Goal: Answer question/provide support: Share knowledge or assist other users

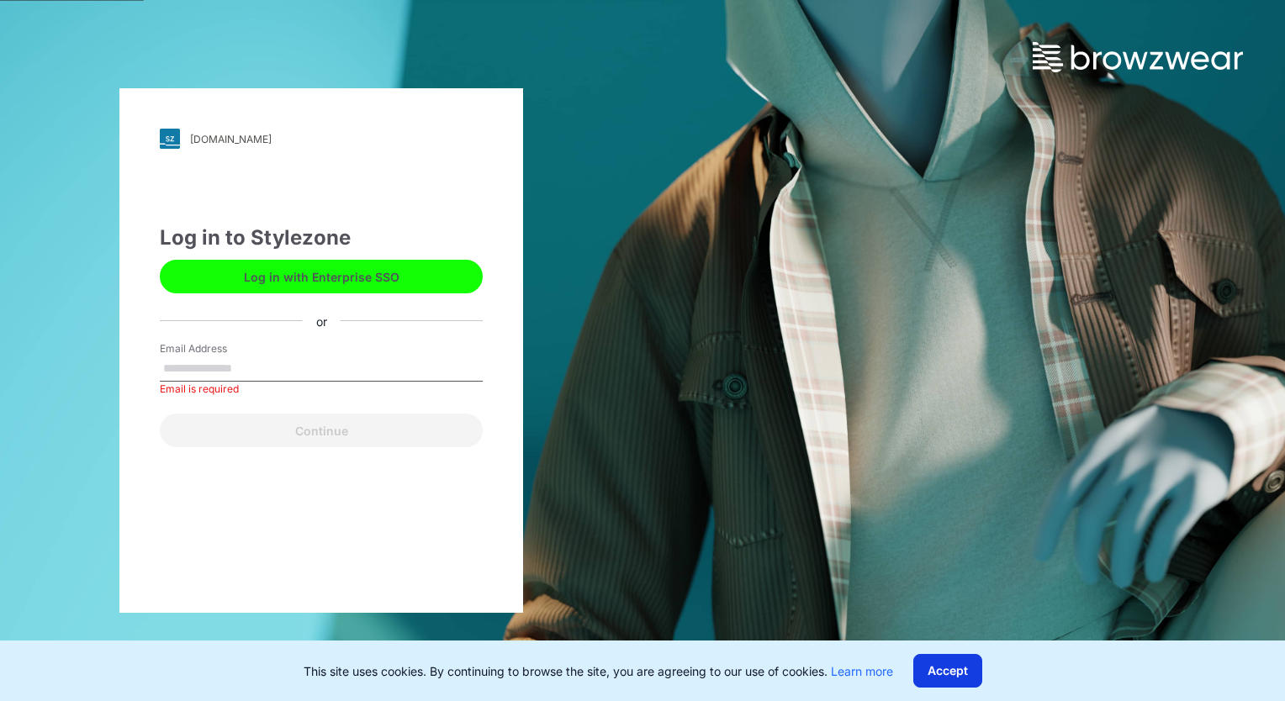
click at [960, 671] on button "Accept" at bounding box center [947, 671] width 69 height 34
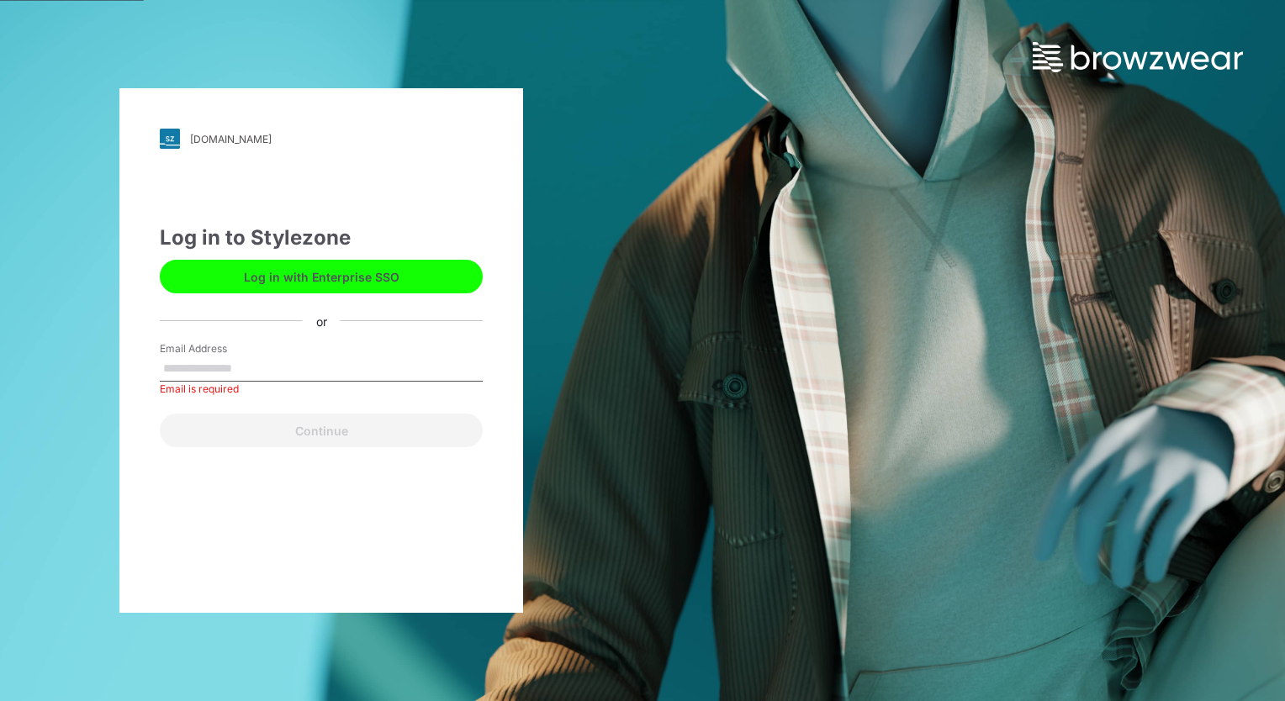
click at [225, 355] on label "Email Address" at bounding box center [219, 348] width 118 height 15
click at [225, 357] on input "Email Address" at bounding box center [321, 369] width 323 height 25
click at [227, 354] on label "Email Address" at bounding box center [219, 348] width 118 height 15
click at [227, 357] on input "Email Address" at bounding box center [321, 369] width 323 height 25
click at [227, 354] on label "Email Address" at bounding box center [219, 348] width 118 height 15
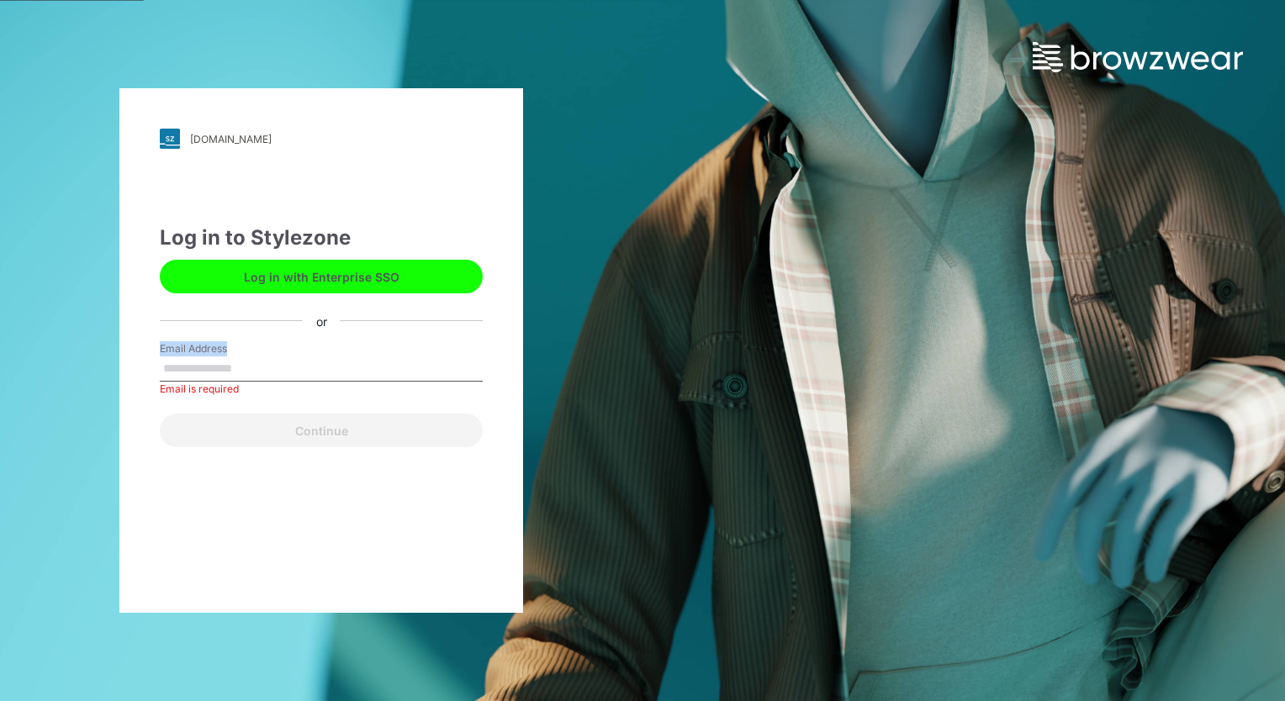
click at [227, 357] on input "Email Address" at bounding box center [321, 369] width 323 height 25
drag, startPoint x: 227, startPoint y: 354, endPoint x: 244, endPoint y: 378, distance: 29.6
click at [244, 378] on div "Email Address Email is required" at bounding box center [321, 366] width 323 height 50
click at [244, 378] on input "Email Address" at bounding box center [321, 369] width 323 height 25
type input "**********"
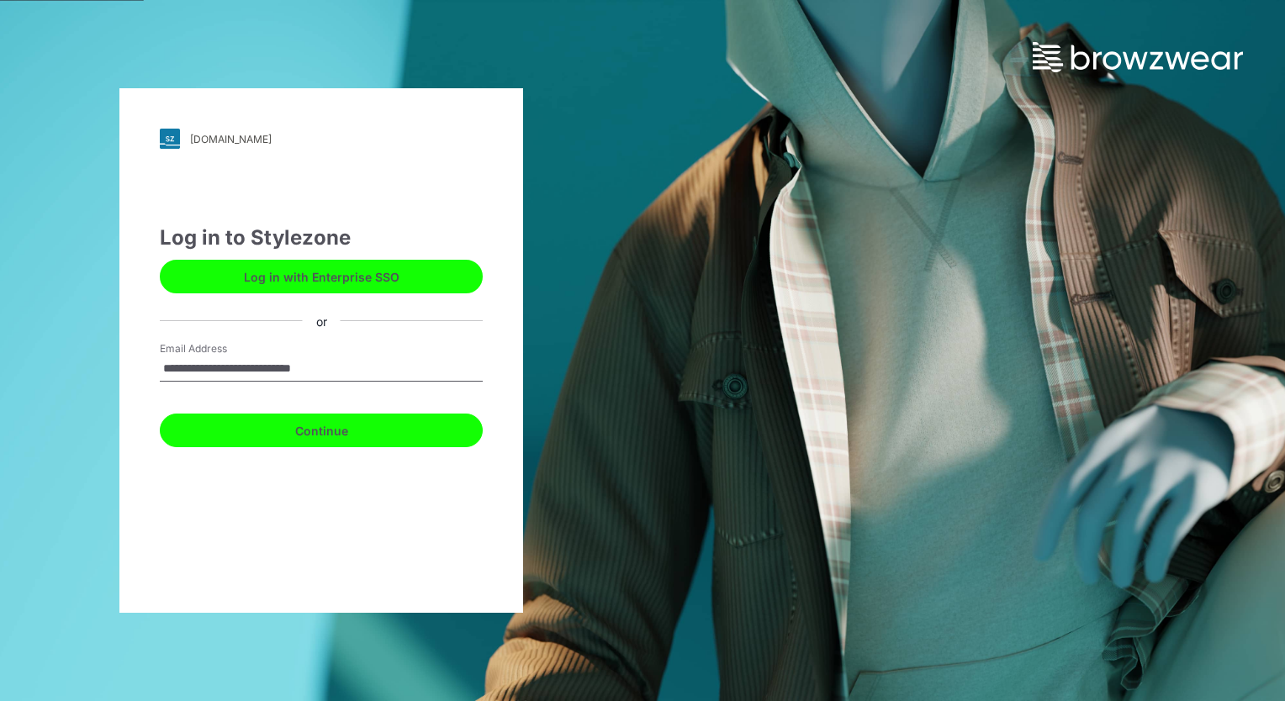
click at [279, 429] on button "Continue" at bounding box center [321, 431] width 323 height 34
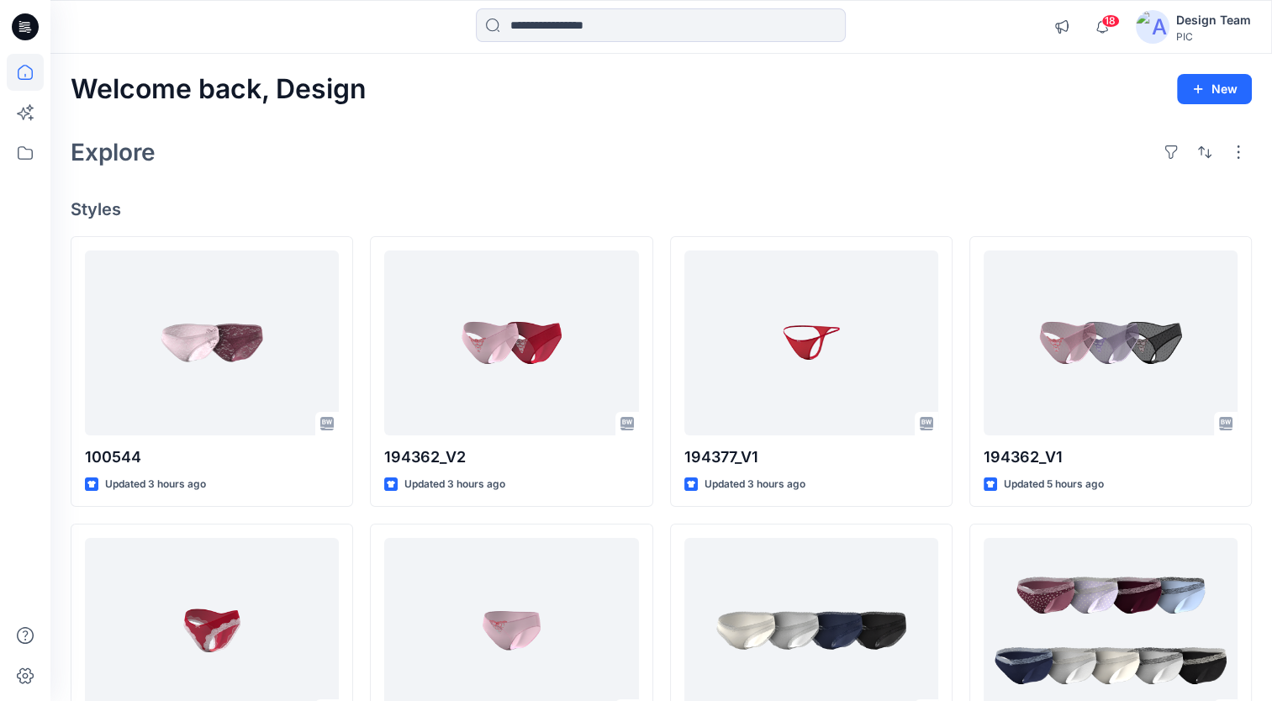
scroll to position [461, 0]
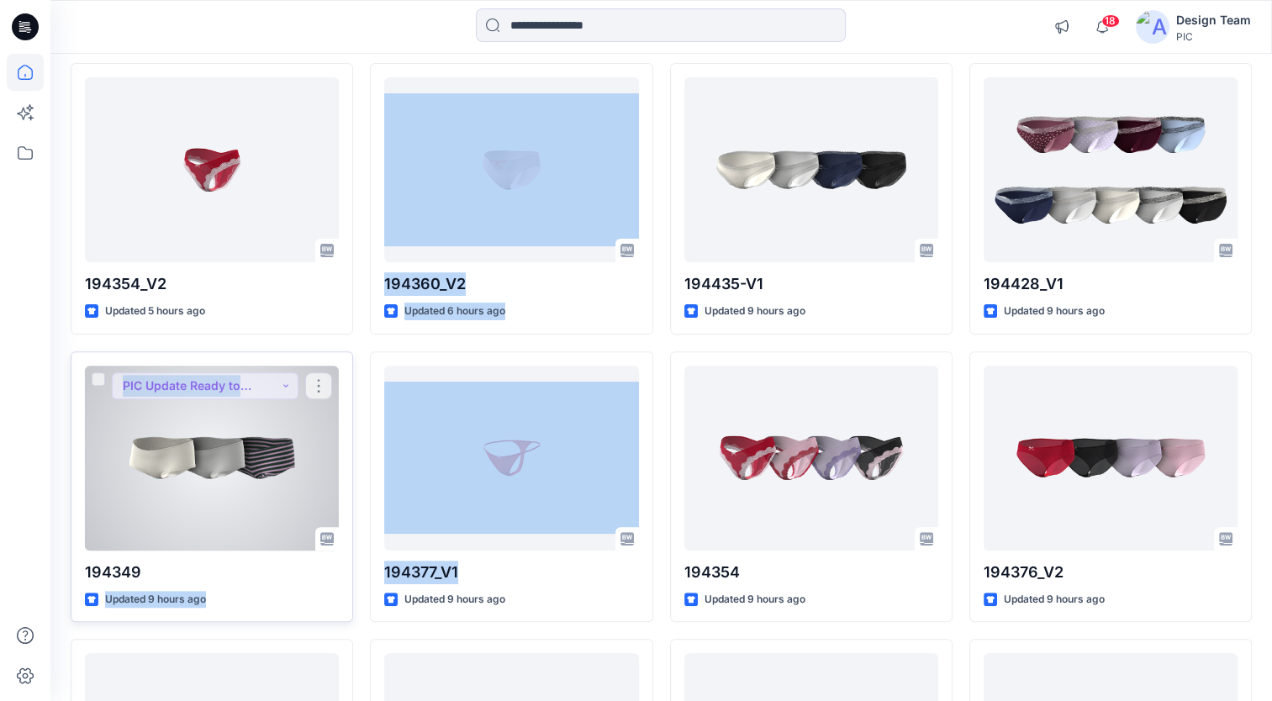
drag, startPoint x: 367, startPoint y: 588, endPoint x: 338, endPoint y: 540, distance: 56.2
click at [338, 540] on div "100544 Updated 3 hours ago 194354_V2 Updated 5 hours ago 194349 Updated 9 hours…" at bounding box center [661, 631] width 1181 height 1711
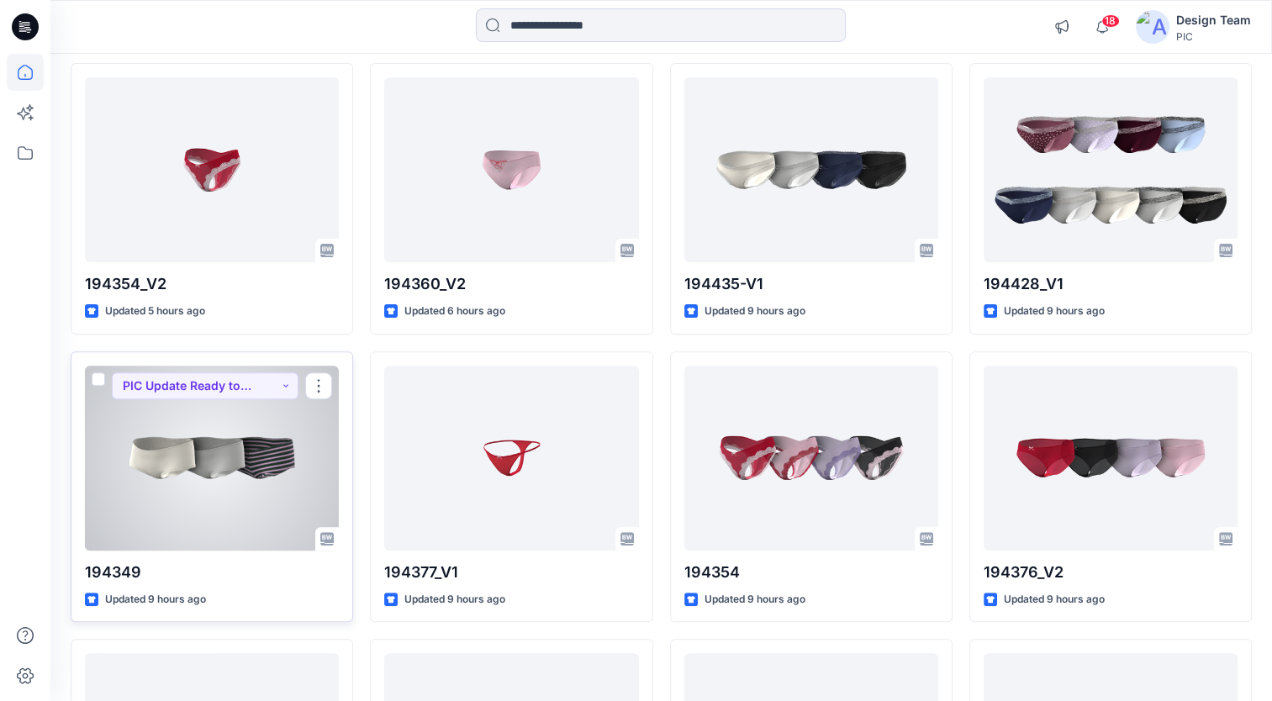
click at [338, 540] on div at bounding box center [327, 539] width 24 height 24
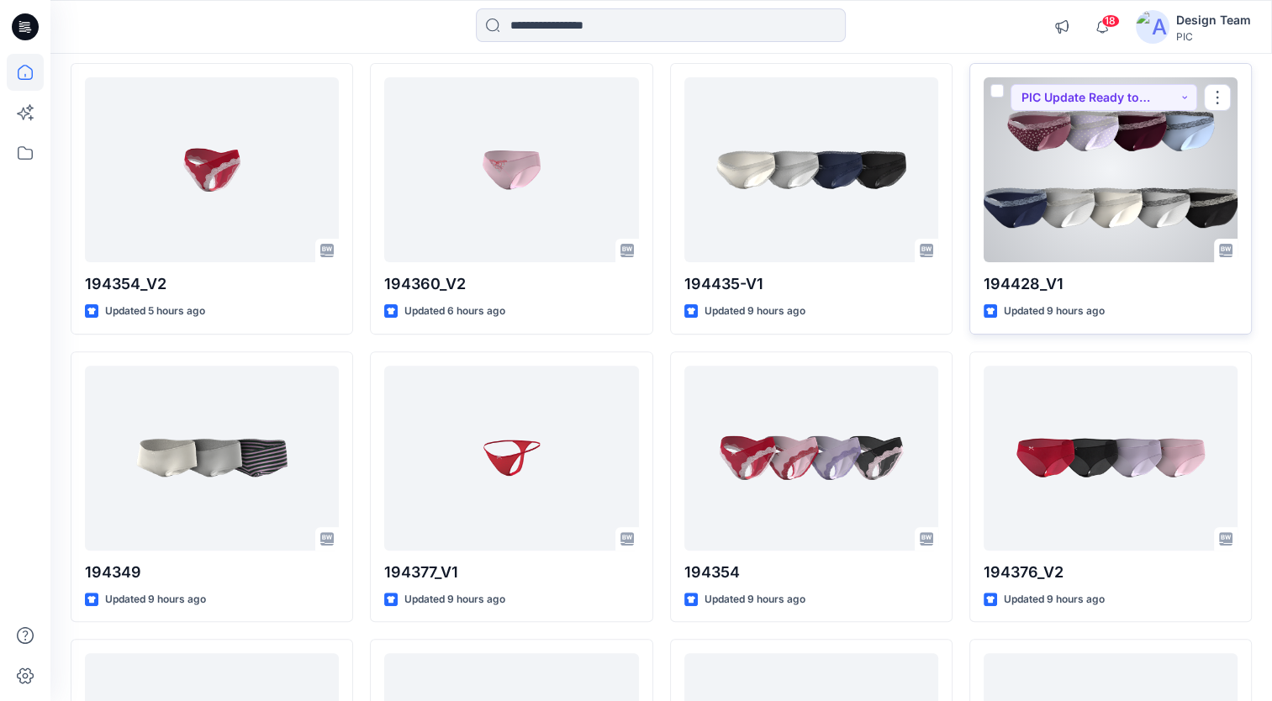
click at [1246, 281] on div "194428_V1 Updated 9 hours ago PIC Update Ready to Review" at bounding box center [1110, 199] width 283 height 272
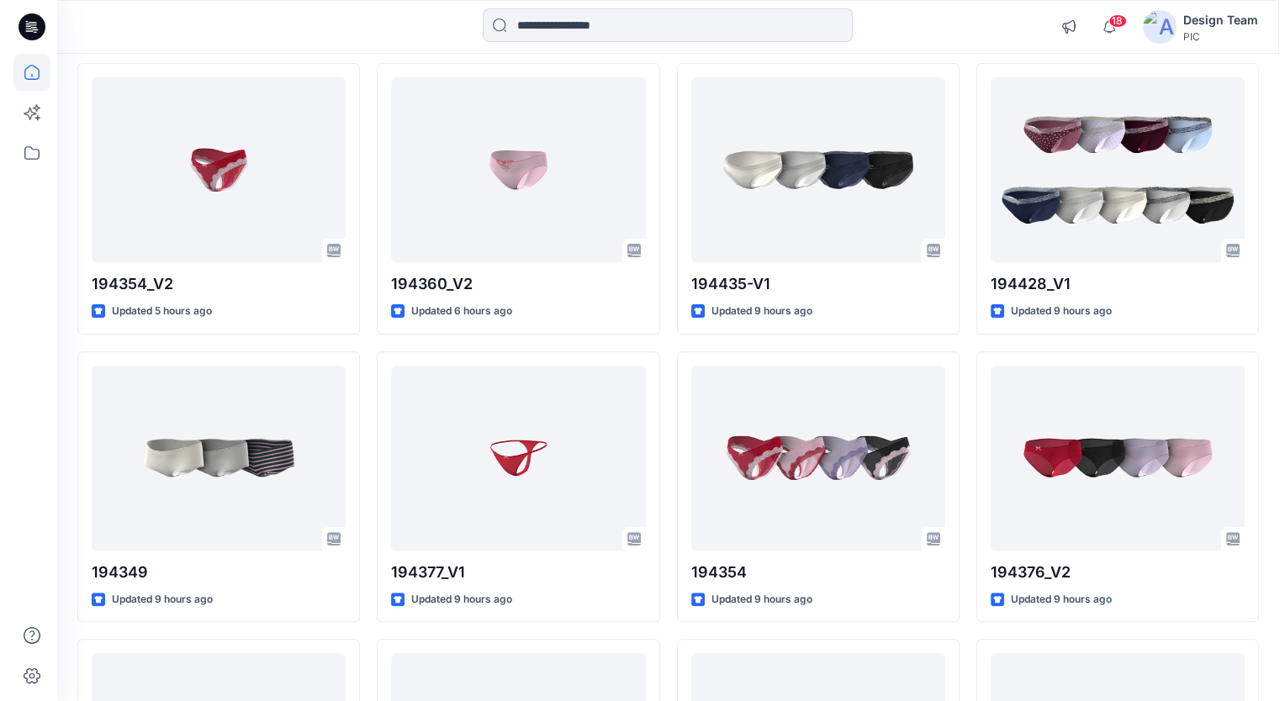
scroll to position [0, 0]
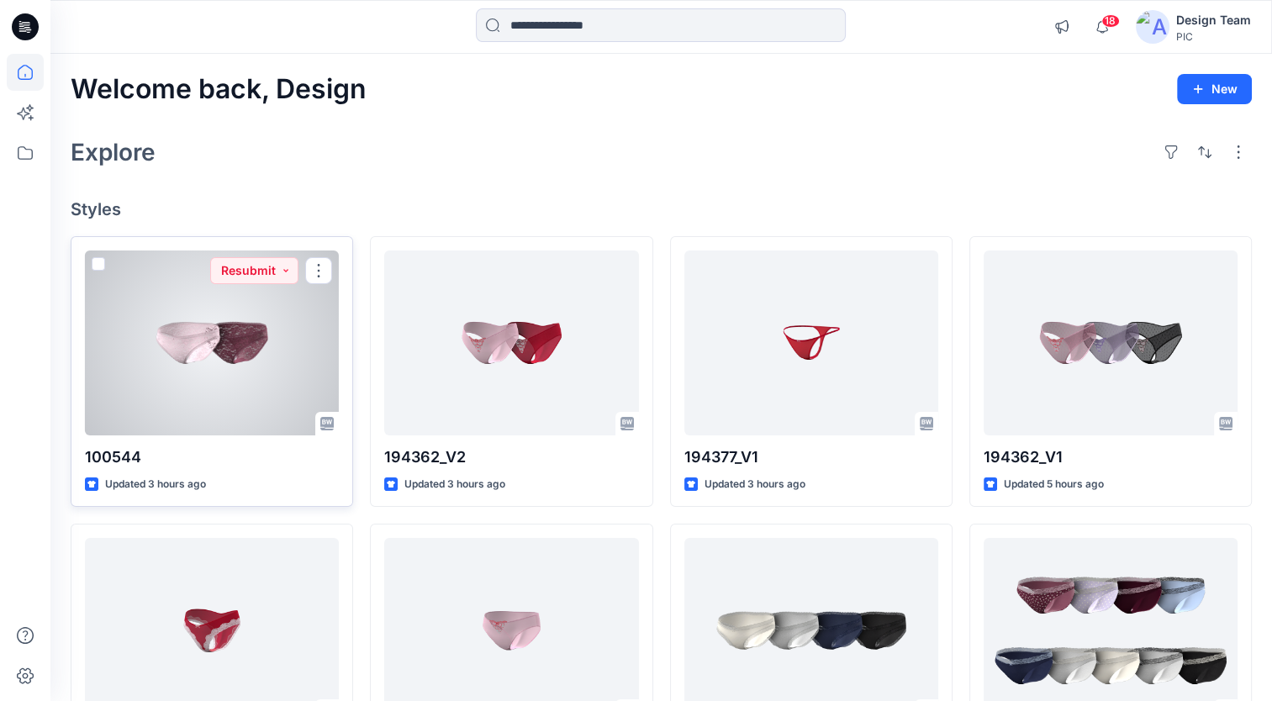
click at [320, 321] on div at bounding box center [212, 343] width 254 height 185
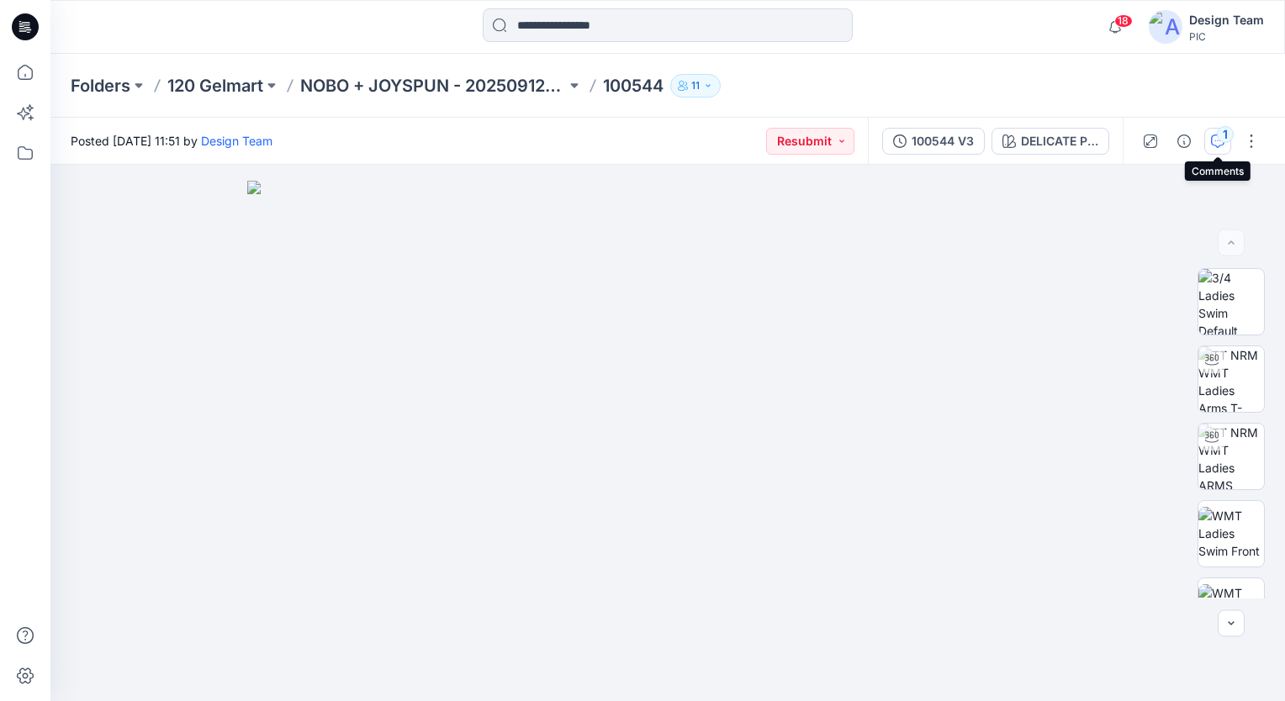
click at [1217, 143] on icon "button" at bounding box center [1217, 141] width 13 height 13
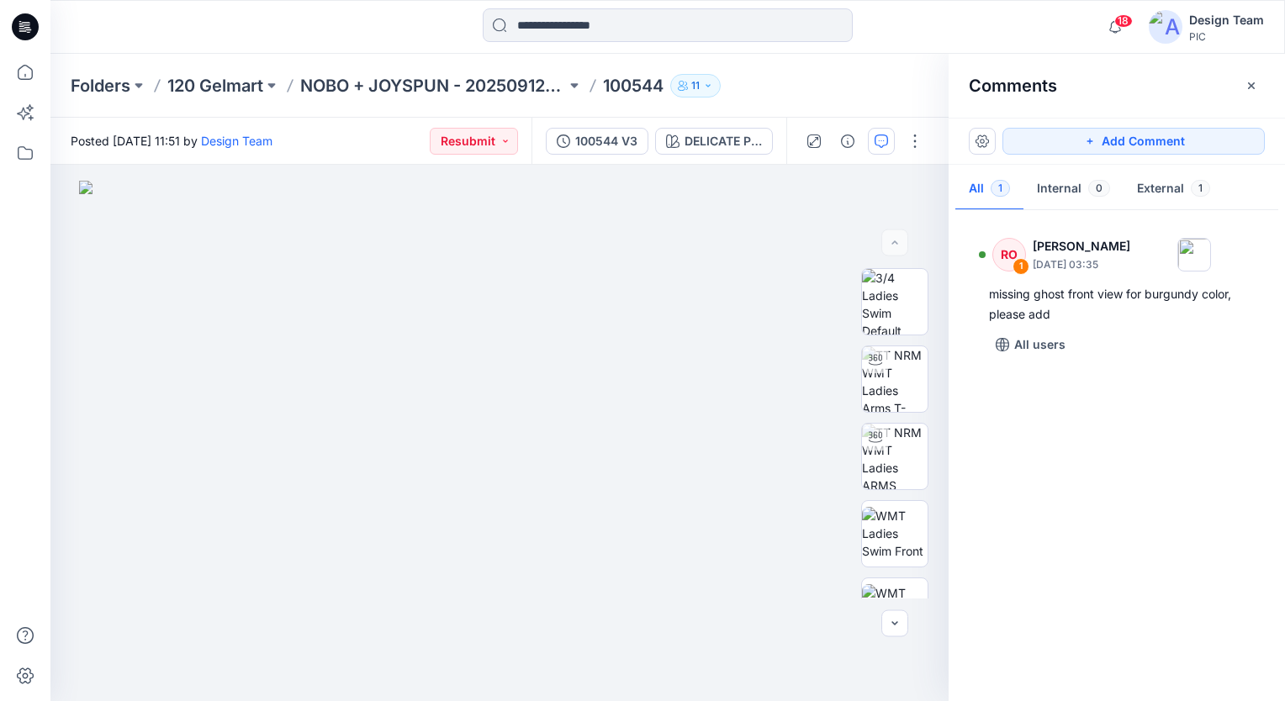
click at [1217, 143] on button "Add Comment" at bounding box center [1133, 141] width 262 height 27
click at [1217, 143] on button "Click on the style to leave a comment" at bounding box center [1133, 141] width 262 height 27
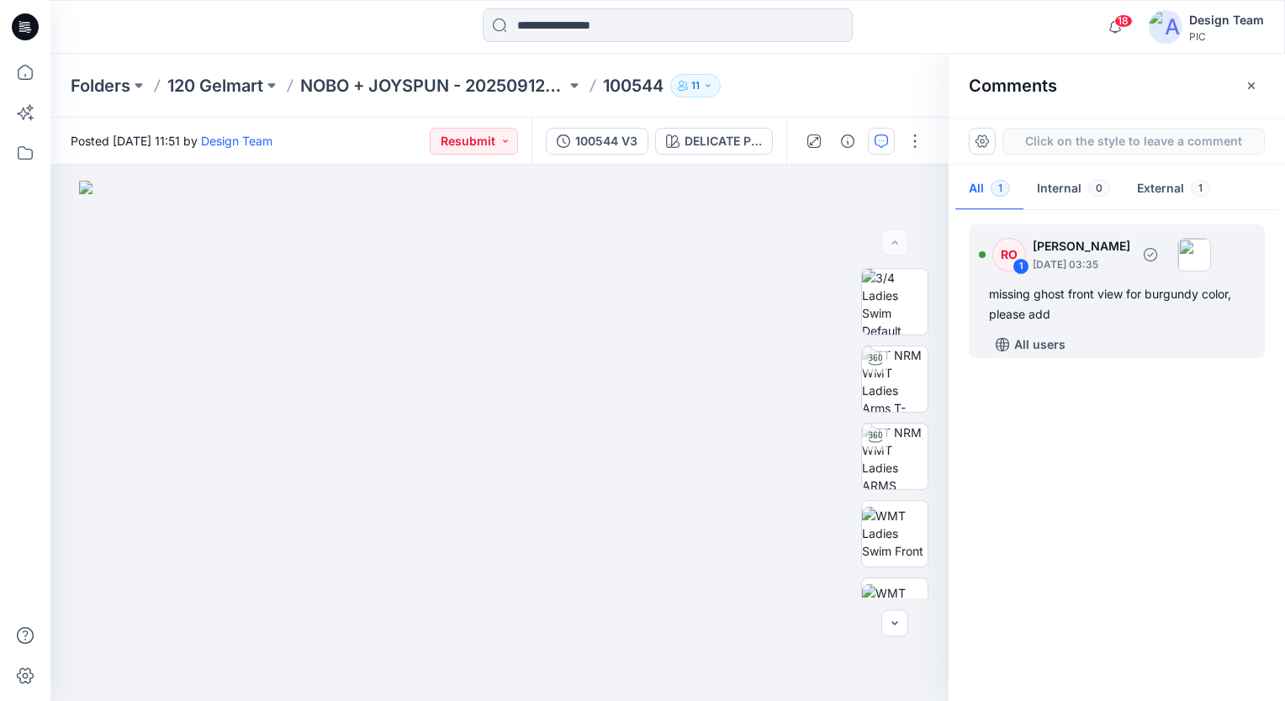
drag, startPoint x: 1217, startPoint y: 143, endPoint x: 1212, endPoint y: 234, distance: 91.0
click at [1212, 234] on div "Click on the style to leave a comment All 1 Internal 0 External 1 RO 1 Raquel O…" at bounding box center [1116, 410] width 336 height 584
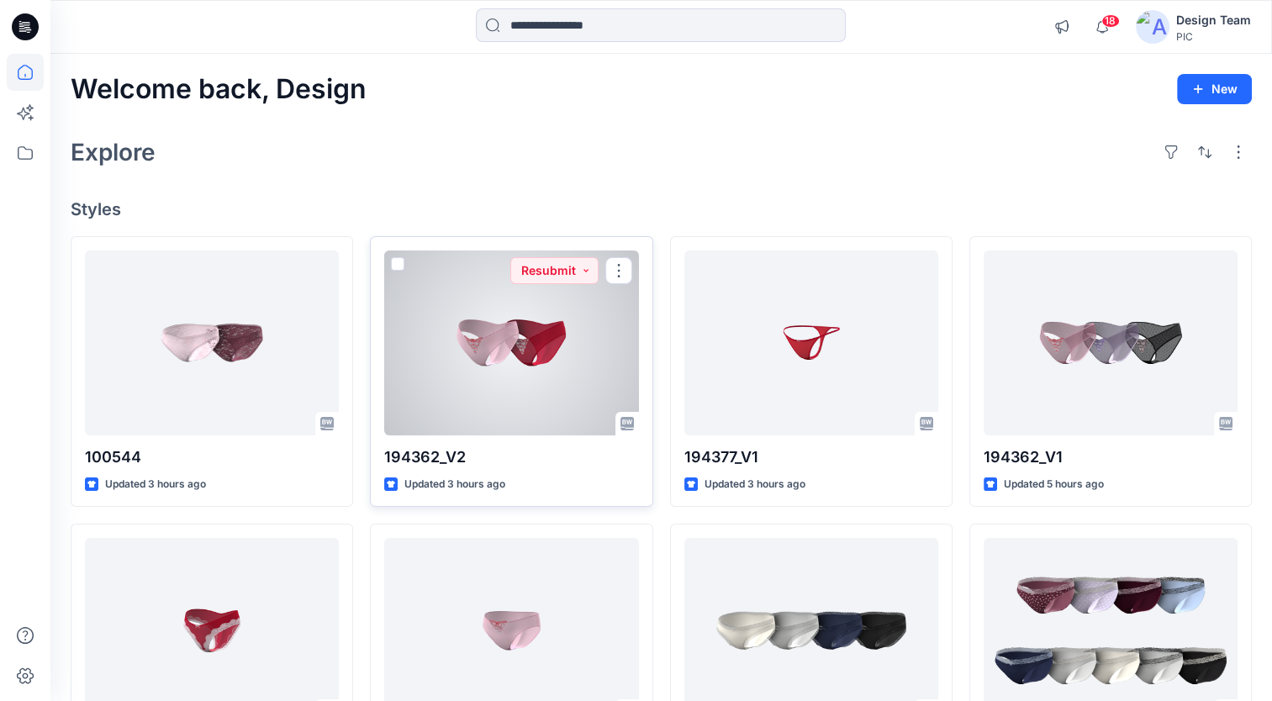
click at [524, 303] on div at bounding box center [511, 343] width 254 height 185
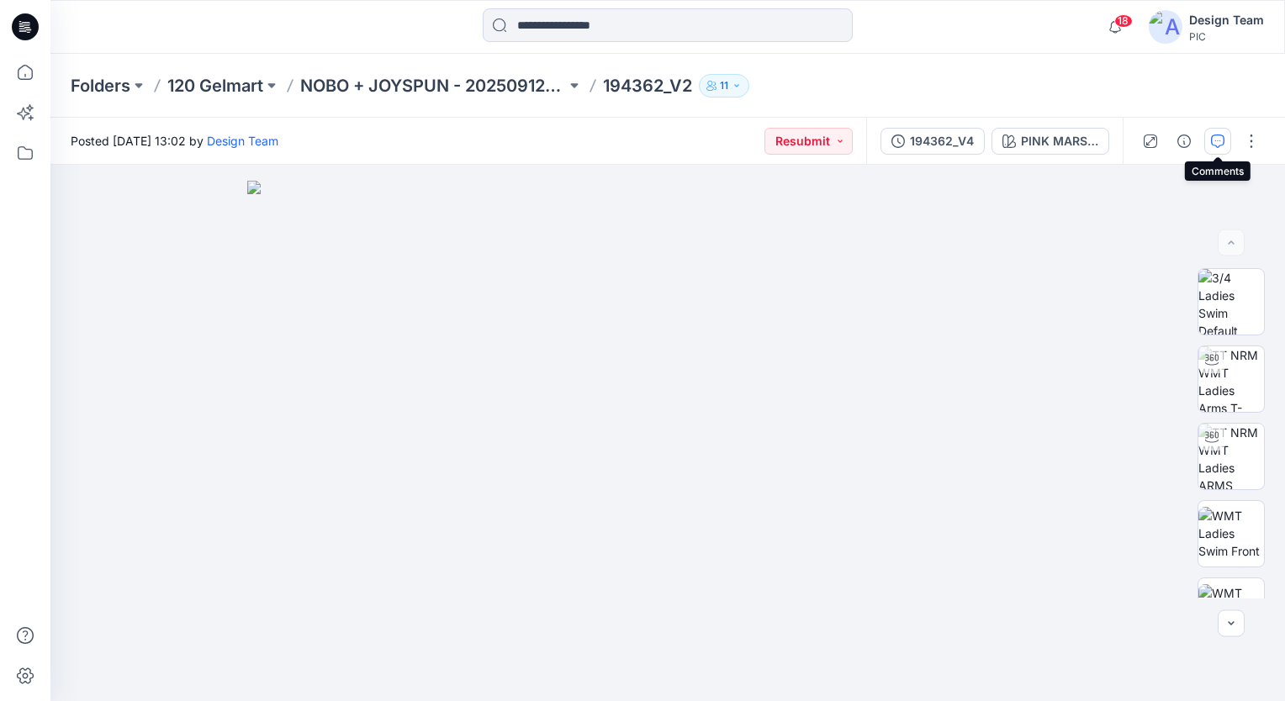
click at [1221, 146] on icon "button" at bounding box center [1217, 141] width 13 height 13
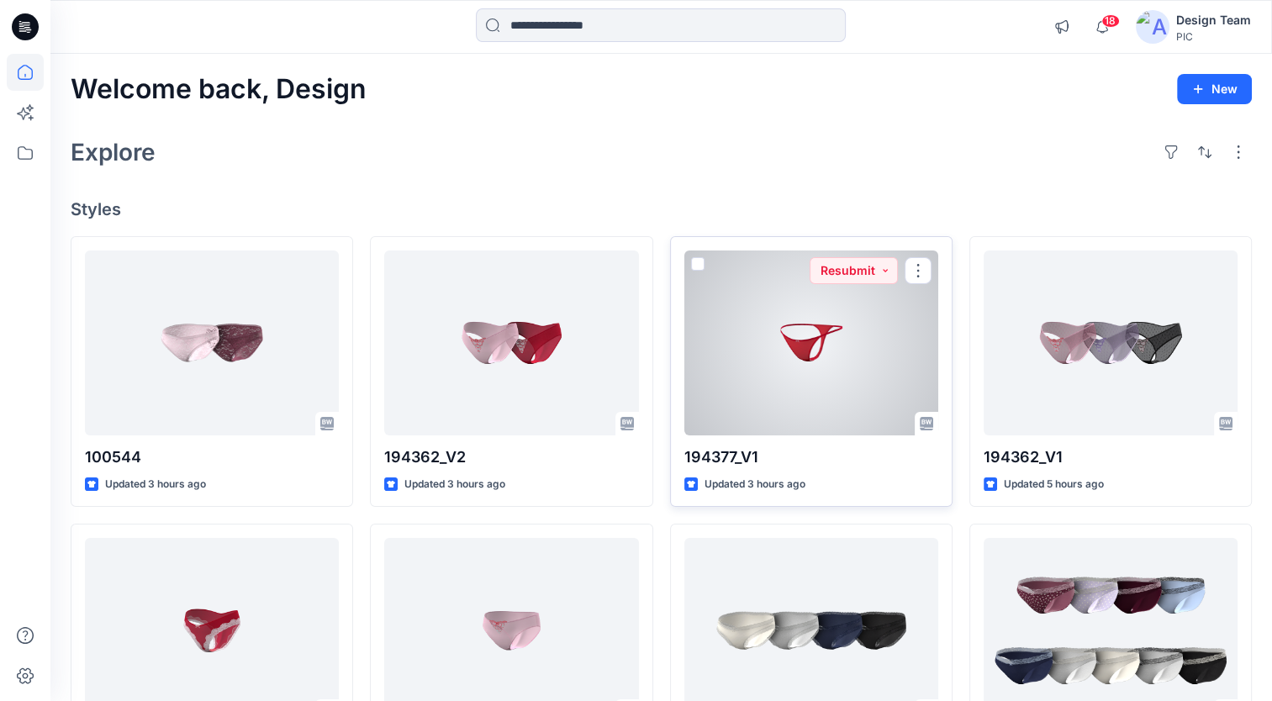
click at [786, 370] on div at bounding box center [811, 343] width 254 height 185
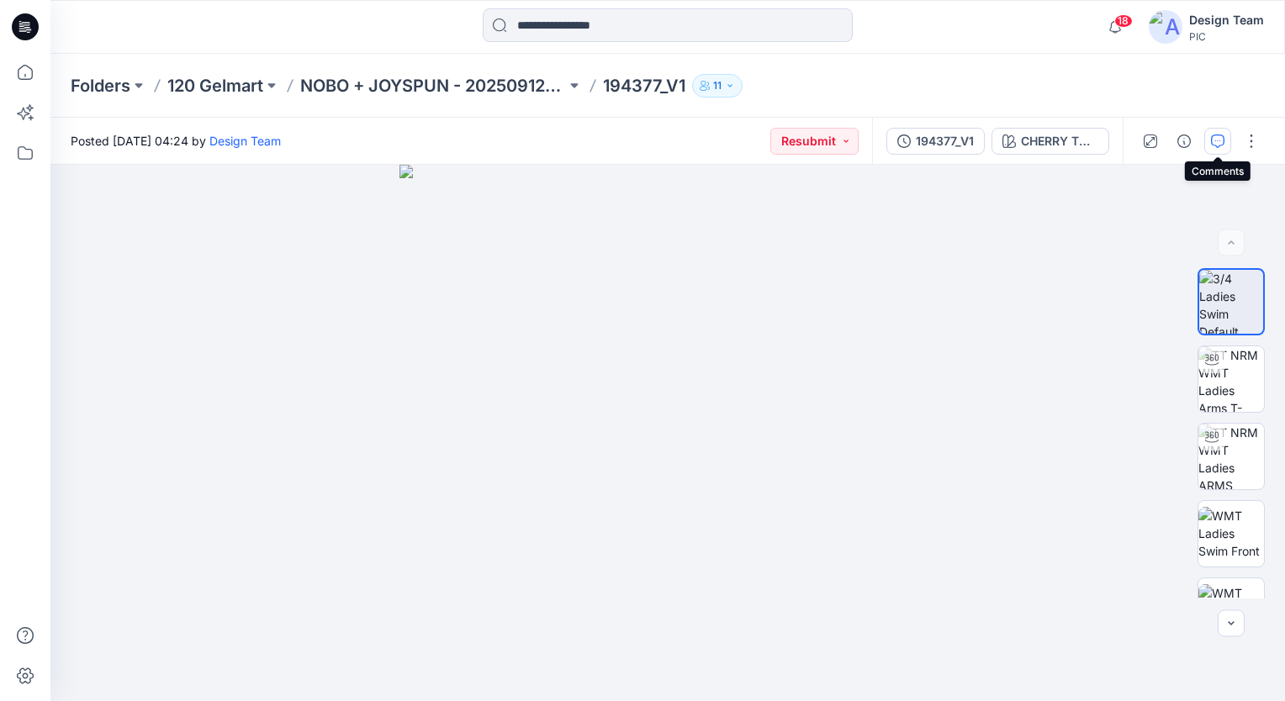
click at [1217, 137] on icon "button" at bounding box center [1217, 141] width 13 height 13
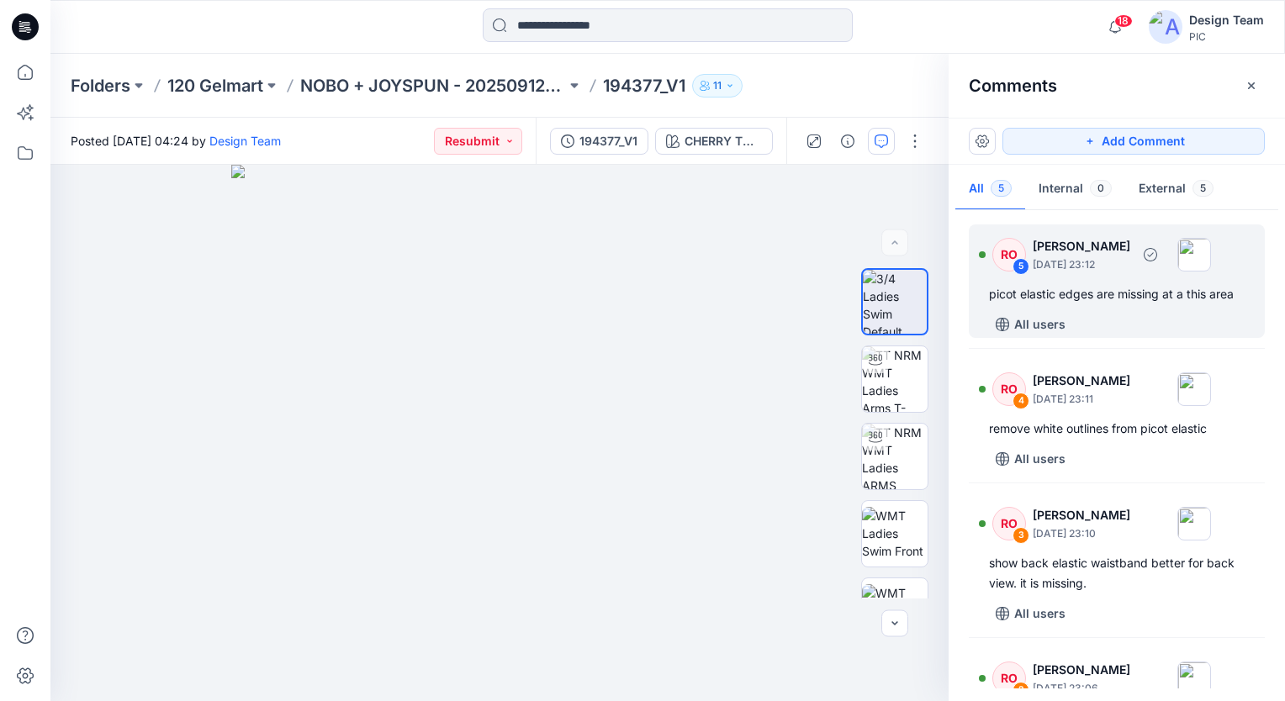
click at [1154, 291] on div "picot elastic edges are missing at a this area" at bounding box center [1117, 294] width 256 height 20
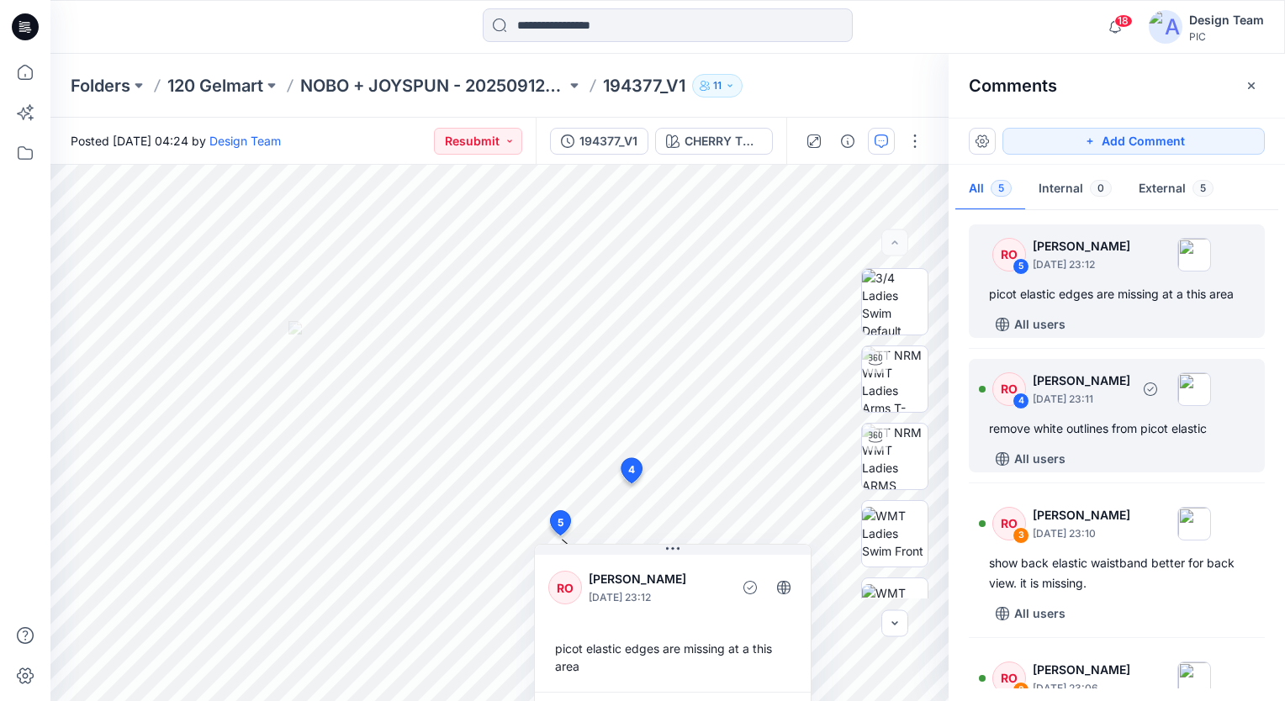
click at [1160, 430] on div "remove white outlines from picot elastic" at bounding box center [1117, 429] width 256 height 20
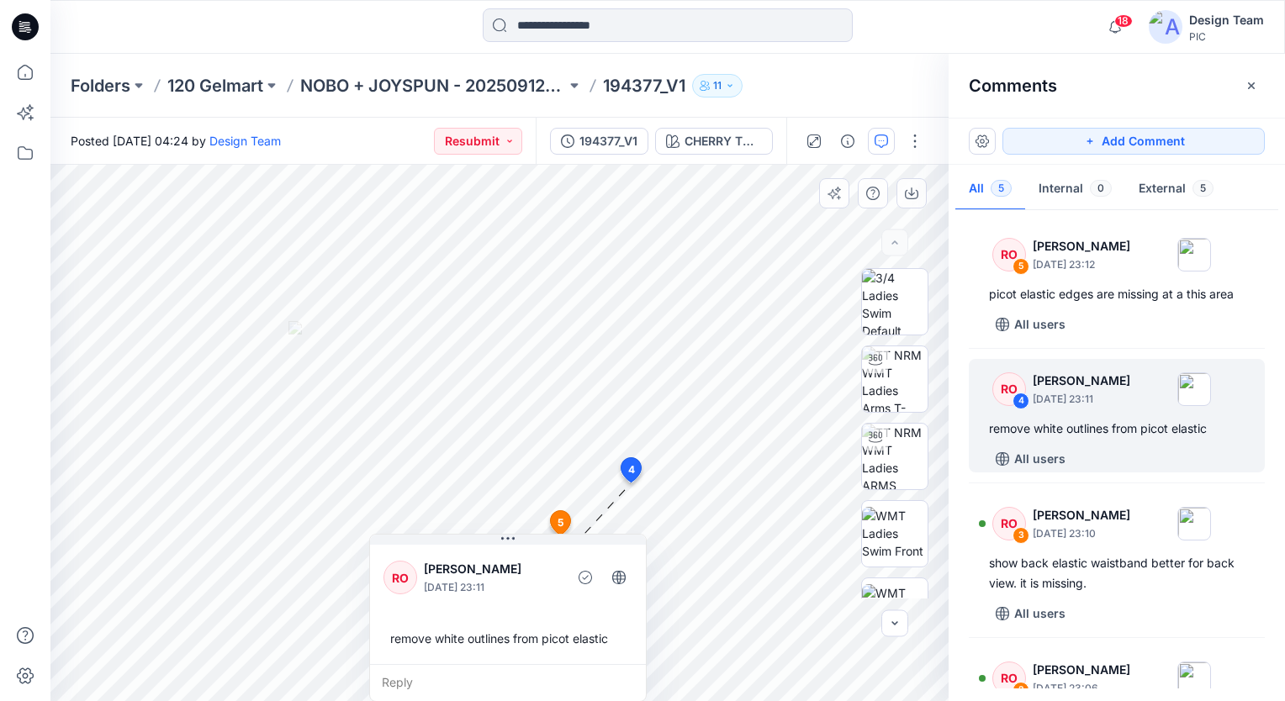
click at [550, 573] on p "[PERSON_NAME]" at bounding box center [492, 569] width 137 height 20
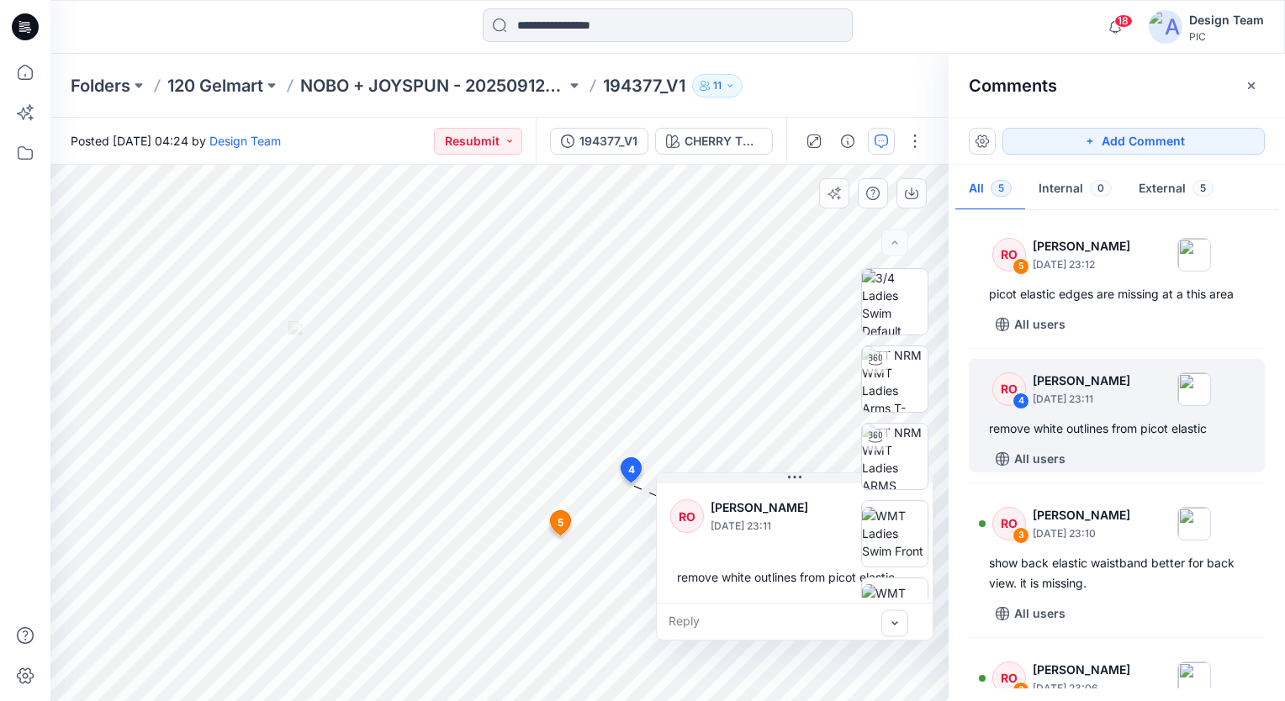
drag, startPoint x: 529, startPoint y: 591, endPoint x: 815, endPoint y: 530, distance: 292.4
click at [815, 530] on p "October 08, 2025 23:11" at bounding box center [778, 526] width 137 height 17
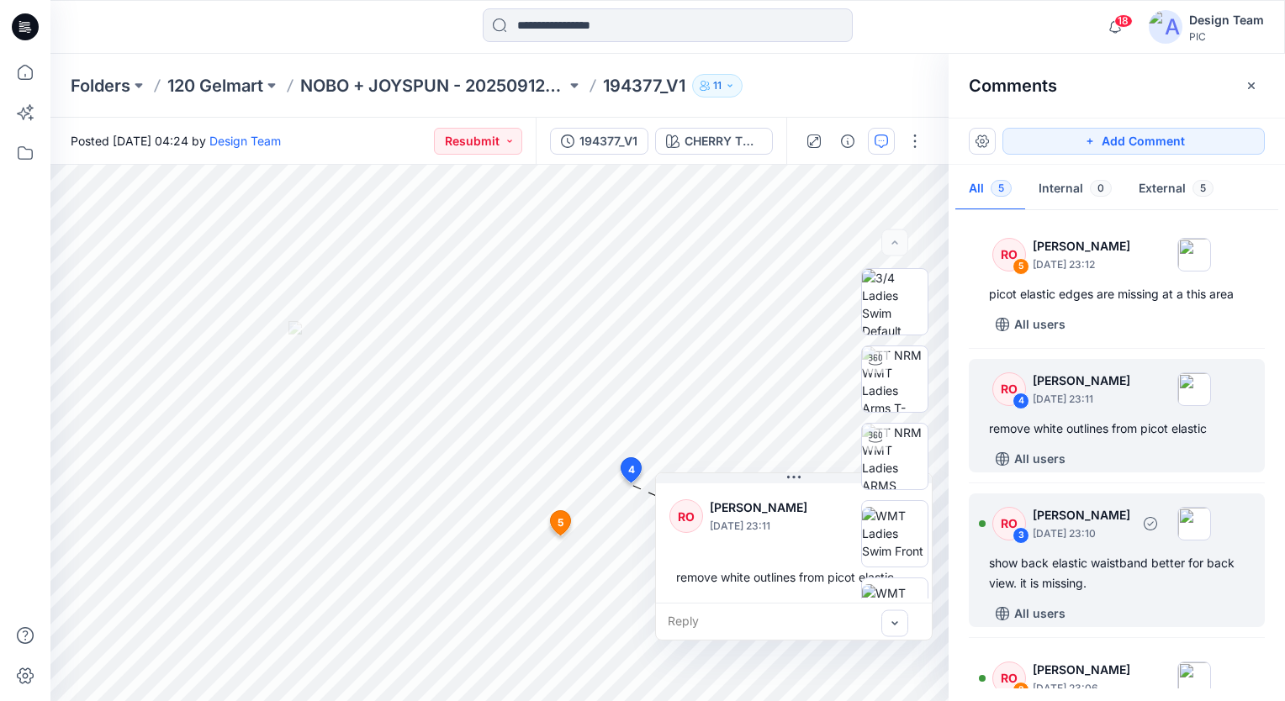
click at [1110, 513] on p "[PERSON_NAME]" at bounding box center [1082, 515] width 98 height 20
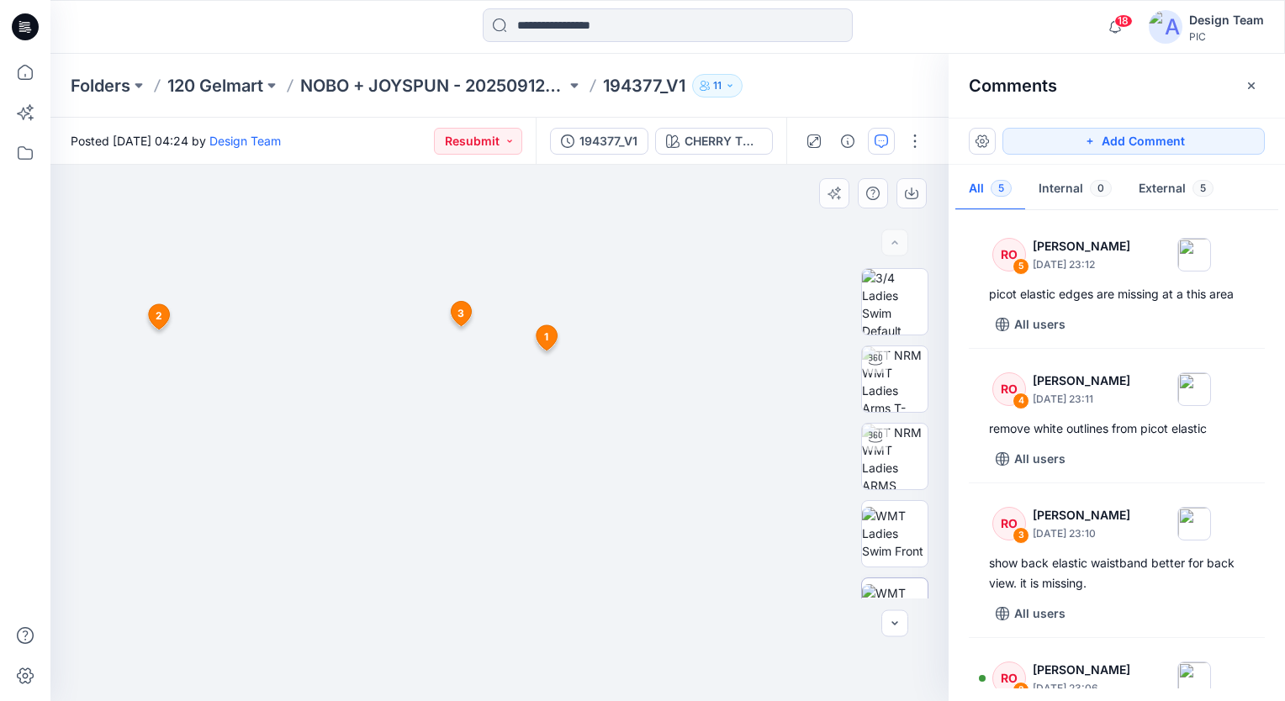
click at [761, 625] on img at bounding box center [470, 210] width 1242 height 984
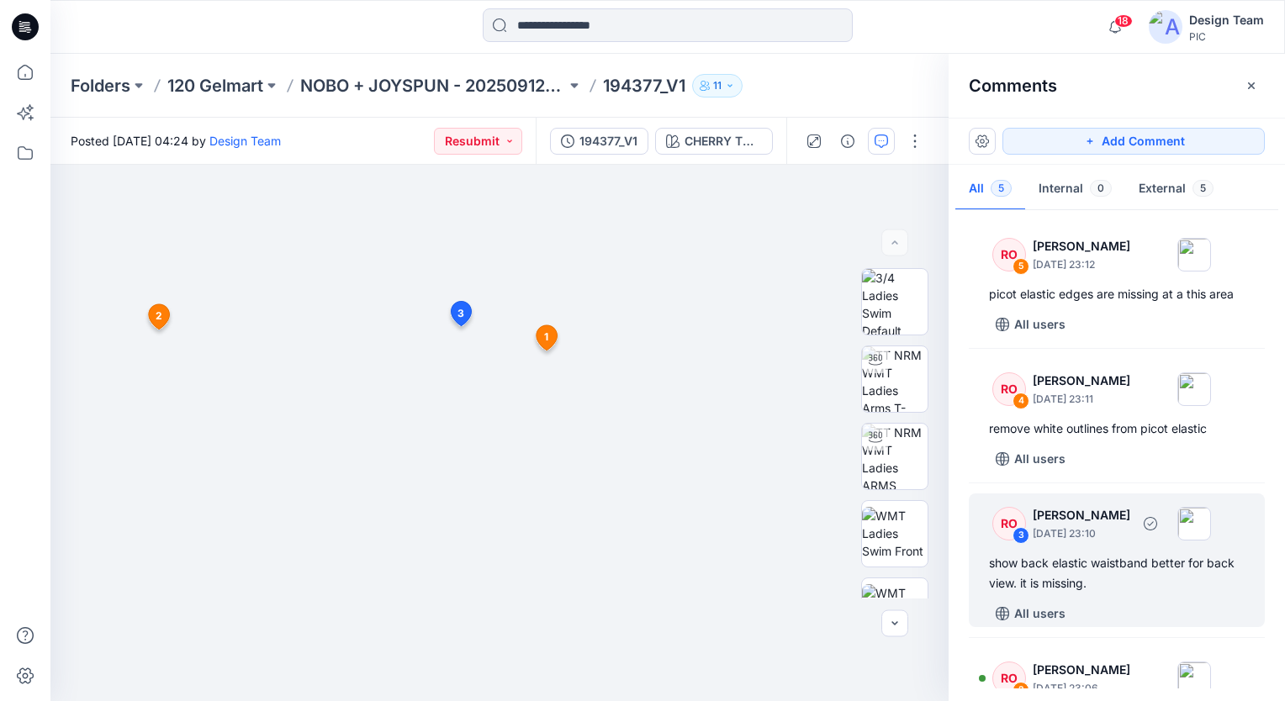
click at [1056, 582] on div "show back elastic waistband better for back view. it is missing." at bounding box center [1117, 573] width 256 height 40
click at [986, 599] on div "RO 3 Raquel Ortiz October 08, 2025 23:10 show back elastic waistband better for…" at bounding box center [1117, 561] width 296 height 134
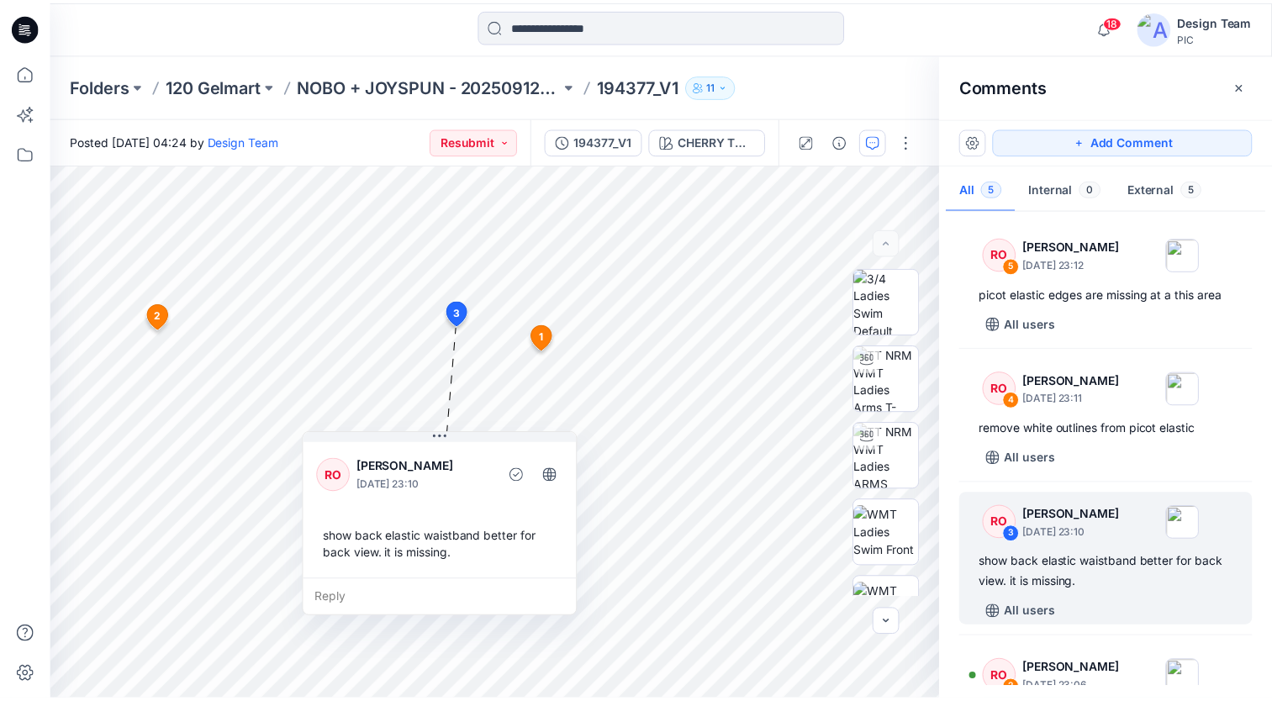
scroll to position [337, 0]
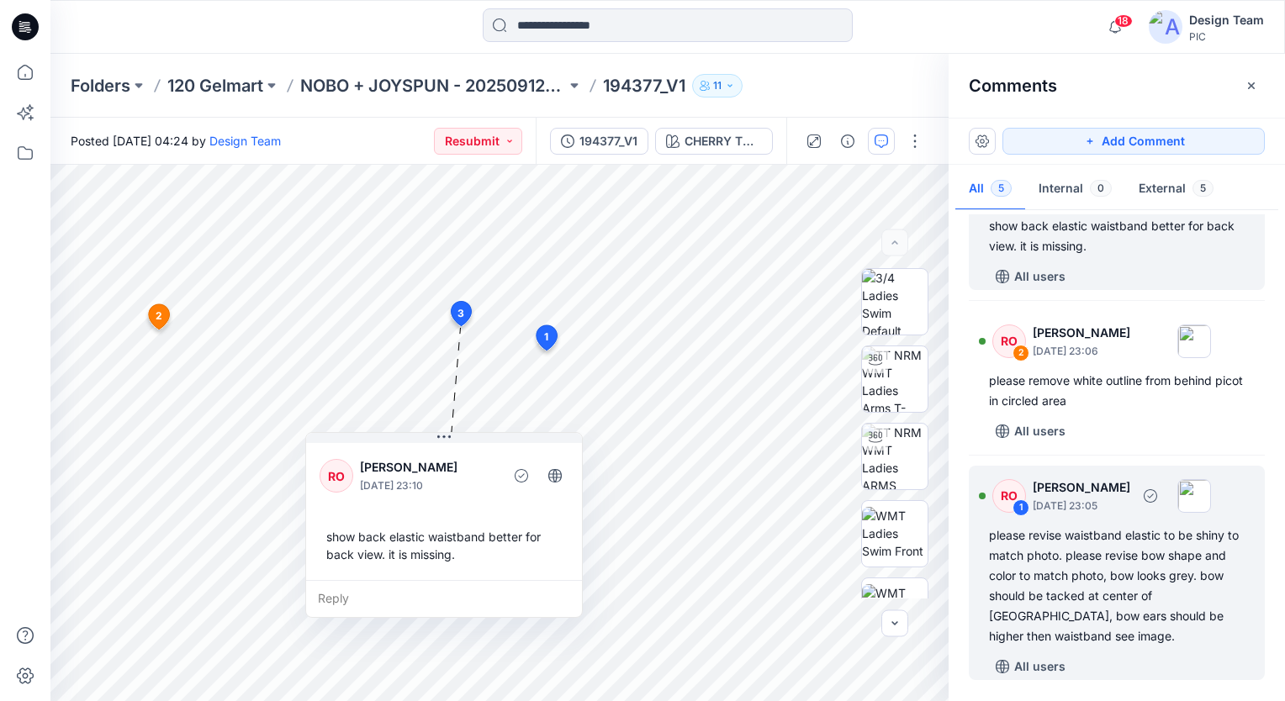
click at [1066, 586] on div "please revise waistband elastic to be shiny to match photo. please revise bow s…" at bounding box center [1117, 586] width 256 height 121
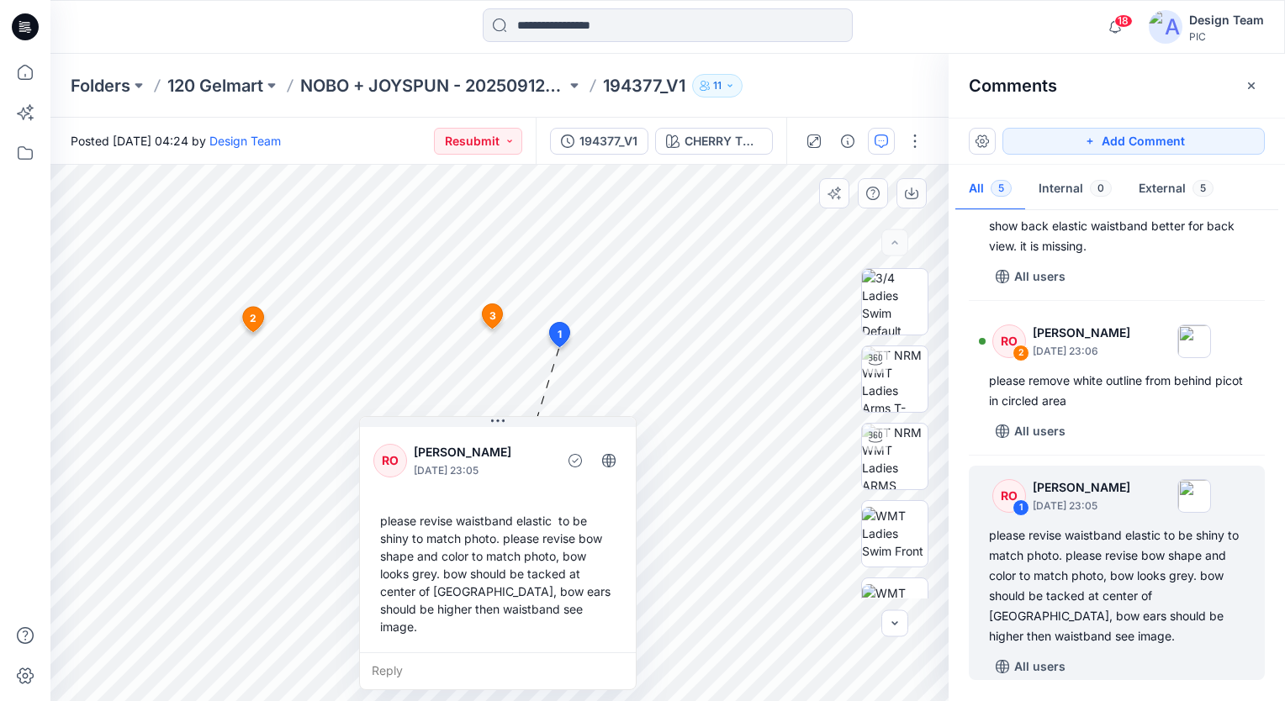
click at [534, 505] on div "please revise waistband elastic to be shiny to match photo. please revise bow s…" at bounding box center [497, 573] width 249 height 137
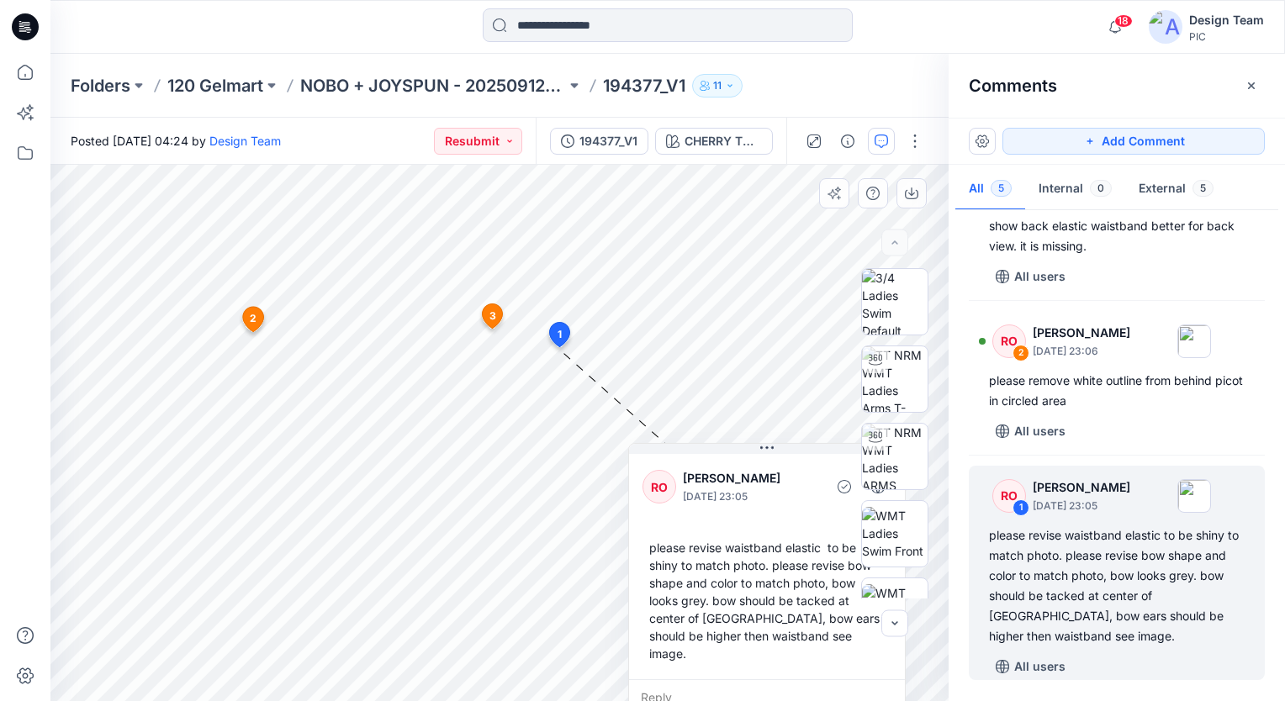
drag, startPoint x: 526, startPoint y: 511, endPoint x: 756, endPoint y: 553, distance: 233.4
click at [756, 553] on div "please revise waistband elastic to be shiny to match photo. please revise bow s…" at bounding box center [766, 600] width 249 height 137
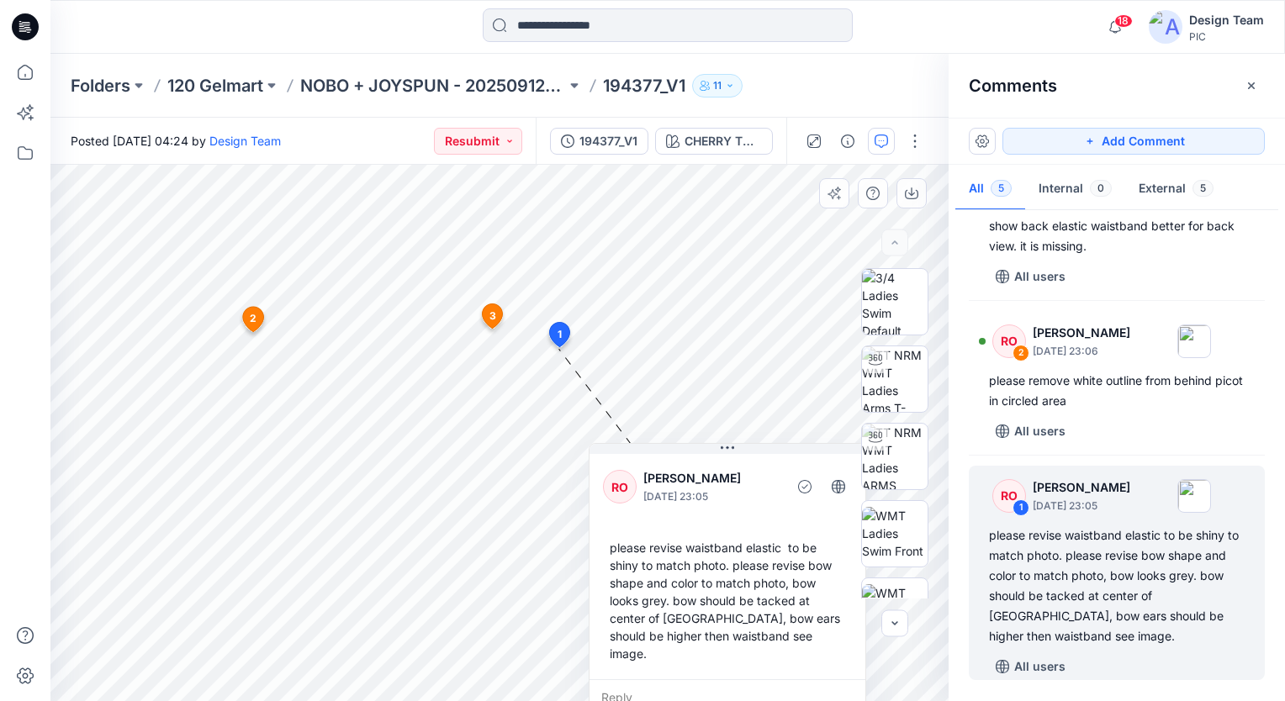
click at [740, 526] on div "RO Raquel Ortiz October 08, 2025 23:05 please revise waistband elastic to be sh…" at bounding box center [727, 565] width 276 height 229
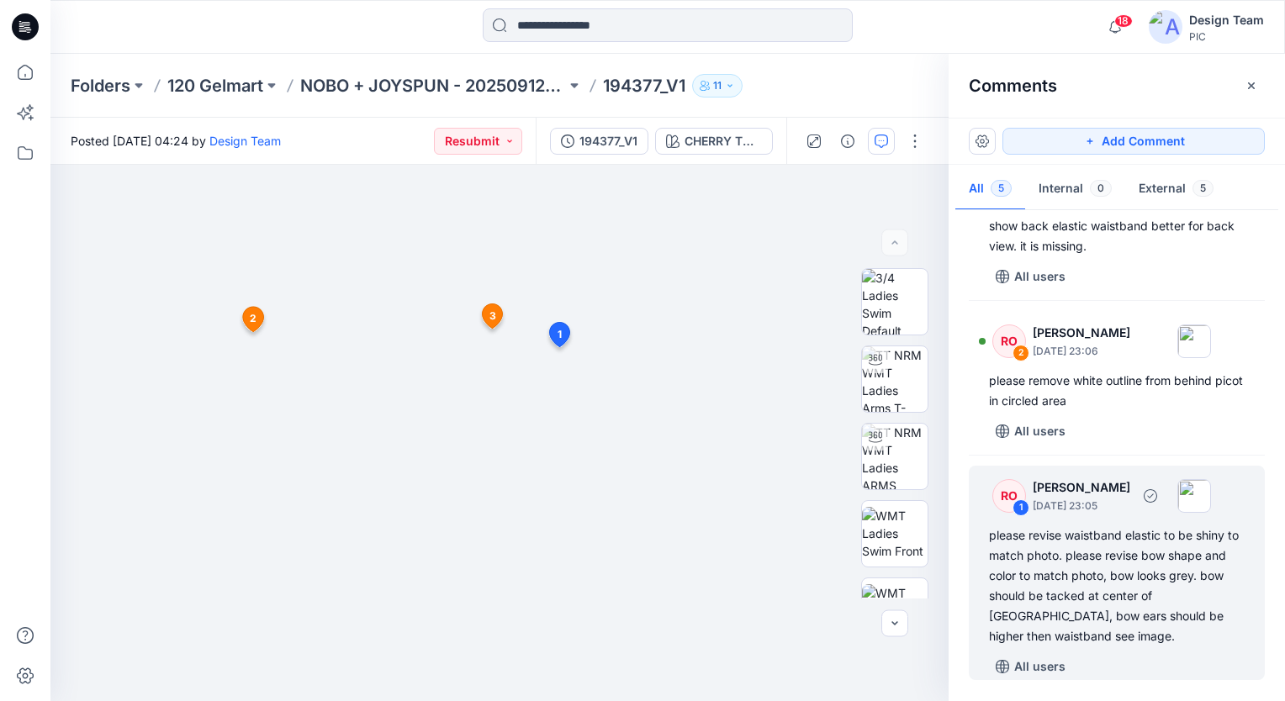
click at [1072, 566] on div "please revise waistband elastic to be shiny to match photo. please revise bow s…" at bounding box center [1117, 586] width 256 height 121
click at [1087, 582] on div "please revise waistband elastic to be shiny to match photo. please revise bow s…" at bounding box center [1117, 586] width 256 height 121
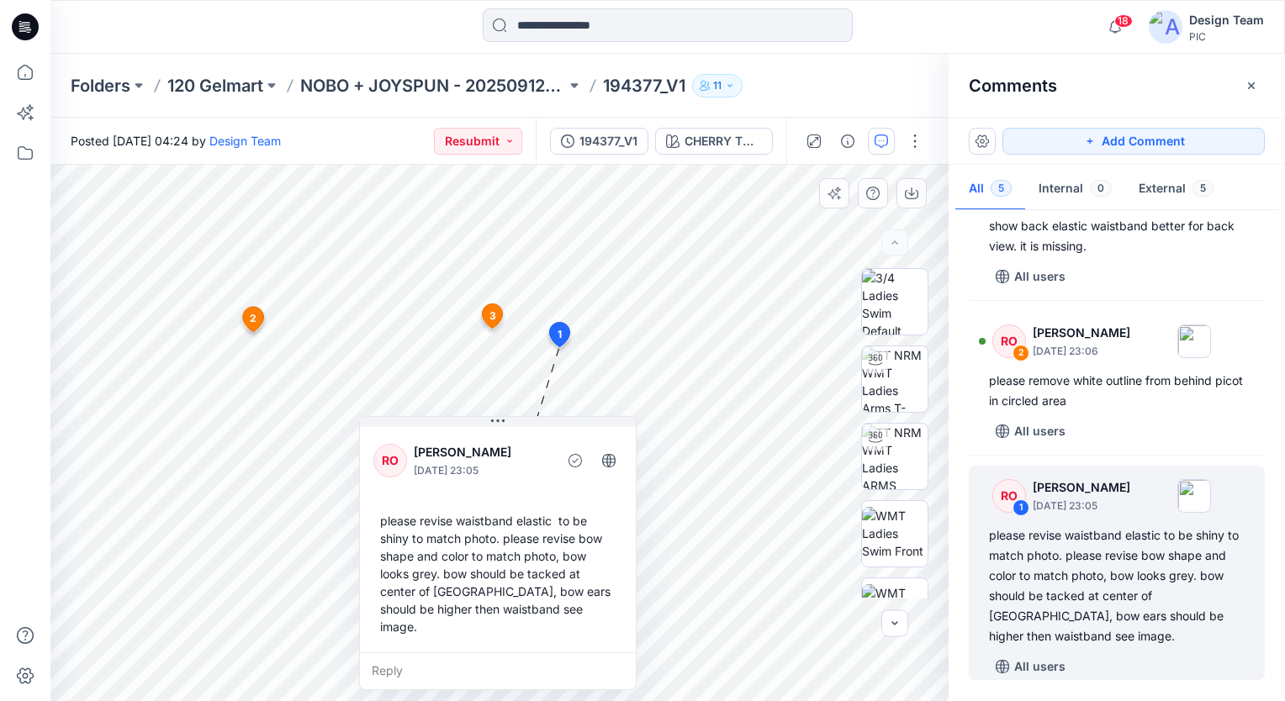
click at [557, 493] on div "RO Raquel Ortiz October 08, 2025 23:05 please revise waistband elastic to be sh…" at bounding box center [498, 538] width 276 height 229
click at [539, 489] on div "RO Raquel Ortiz October 08, 2025 23:05 please revise waistband elastic to be sh…" at bounding box center [498, 538] width 276 height 229
click at [481, 479] on div "RO Raquel Ortiz October 08, 2025 23:05" at bounding box center [497, 460] width 249 height 46
click at [482, 479] on div "RO Raquel Ortiz October 08, 2025 23:05" at bounding box center [497, 460] width 249 height 46
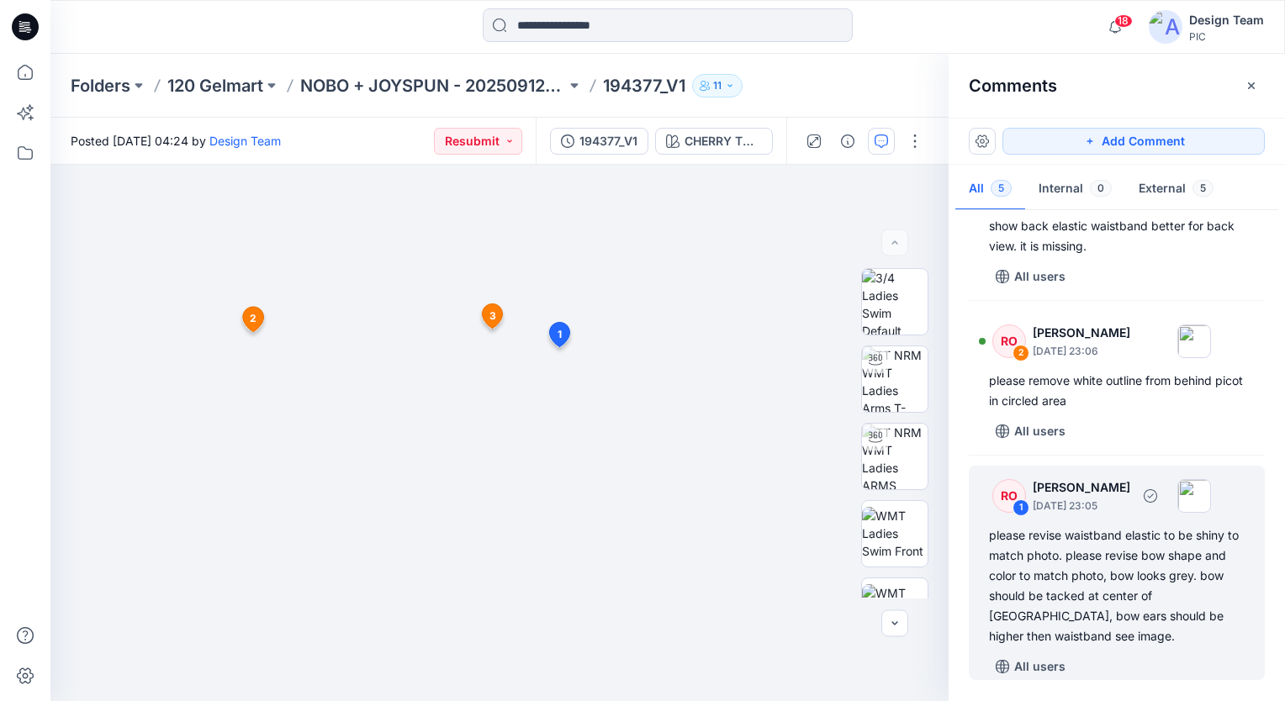
click at [1094, 566] on div "please revise waistband elastic to be shiny to match photo. please revise bow s…" at bounding box center [1117, 586] width 256 height 121
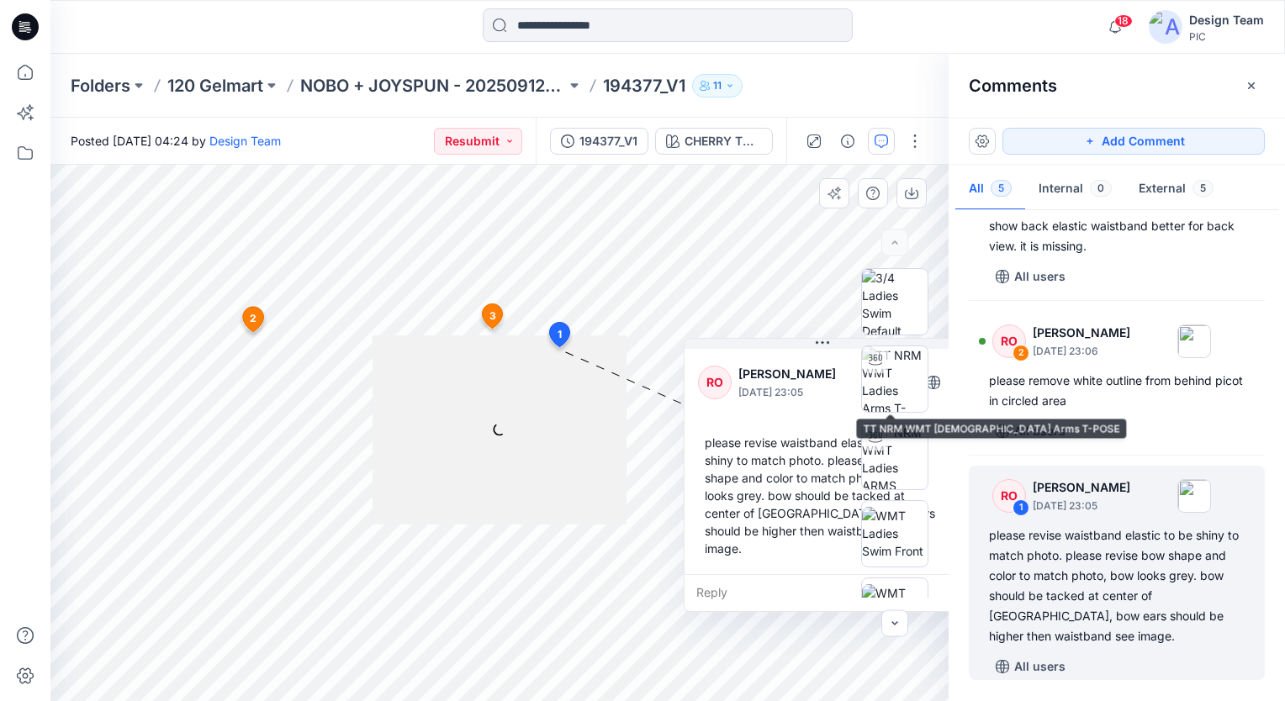
drag, startPoint x: 514, startPoint y: 487, endPoint x: 848, endPoint y: 395, distance: 347.0
click at [848, 395] on div "BW CHERRY TOMATO Loading... Material Properties Loading... 6 1 RO Raquel Ortiz …" at bounding box center [499, 433] width 898 height 536
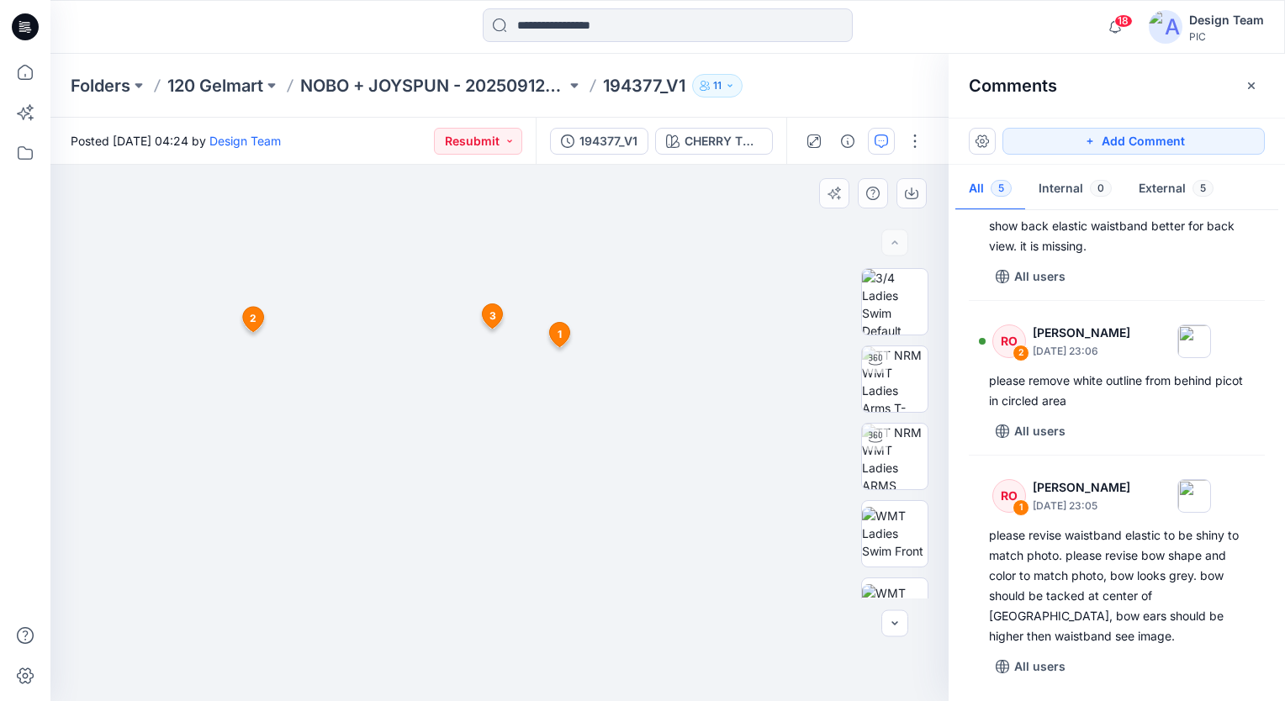
click at [669, 451] on img at bounding box center [500, 274] width 984 height 854
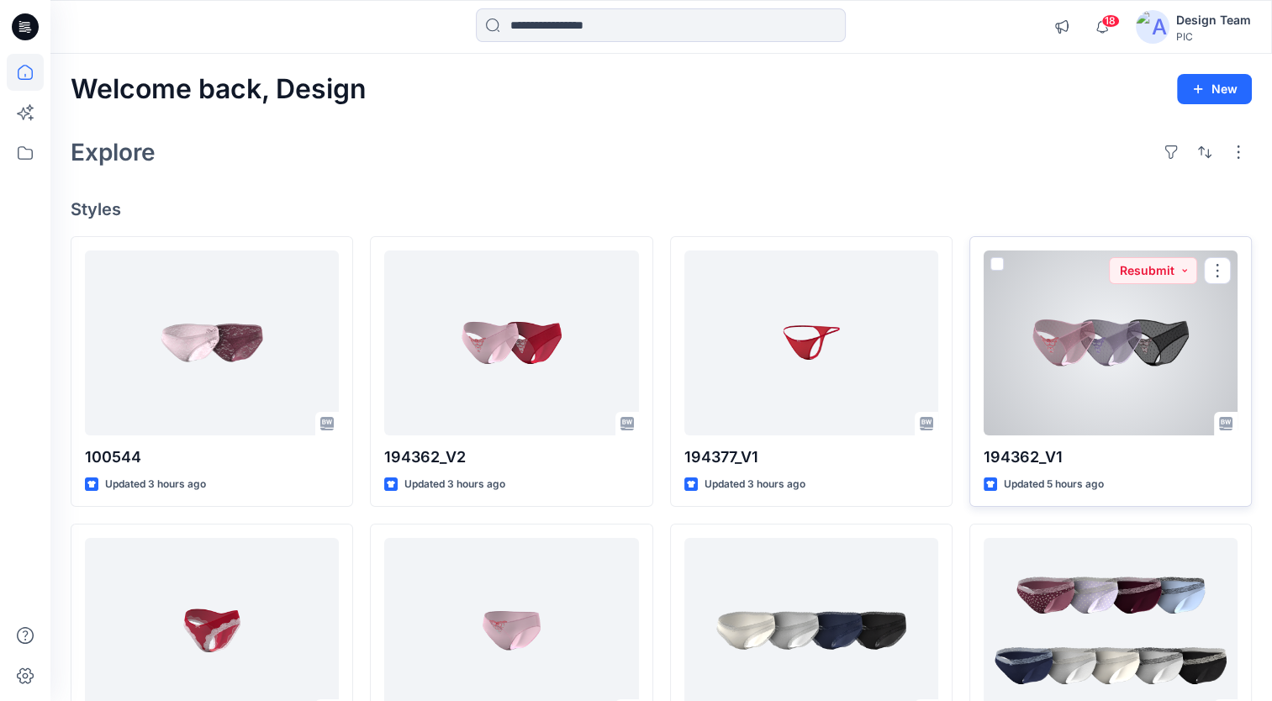
click at [1084, 284] on div at bounding box center [1111, 343] width 254 height 185
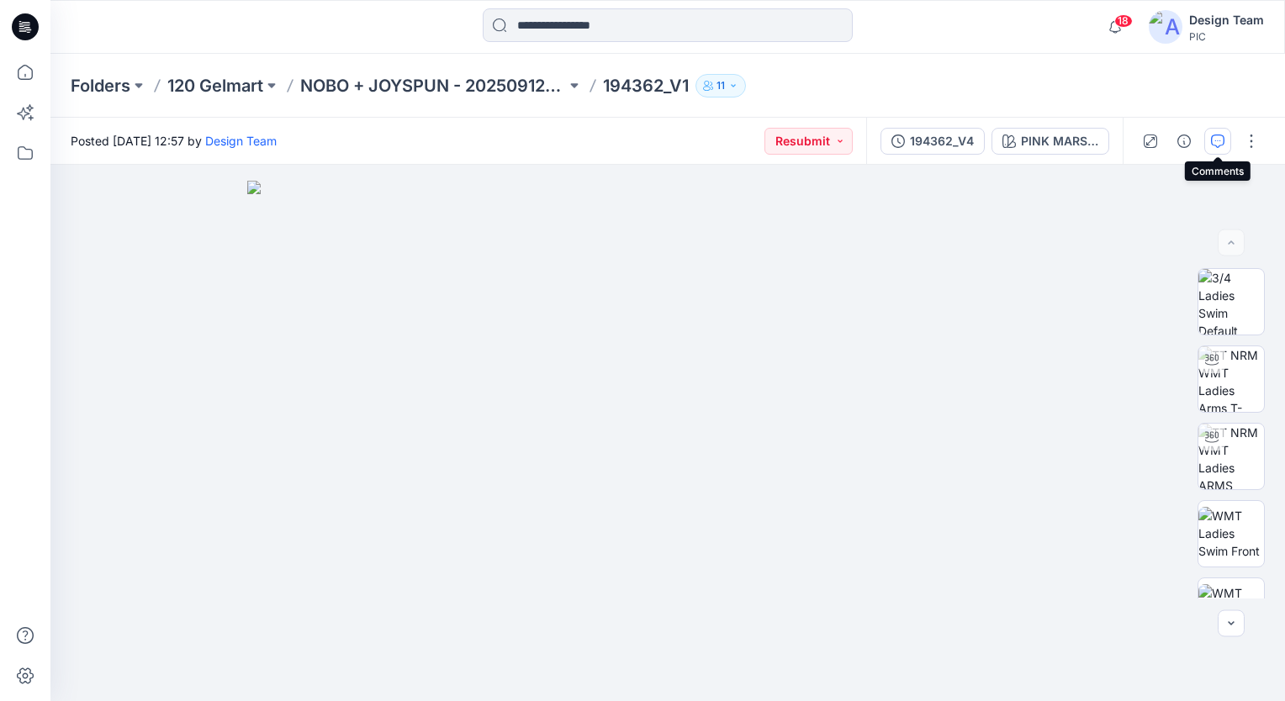
click at [1214, 147] on button "button" at bounding box center [1217, 141] width 27 height 27
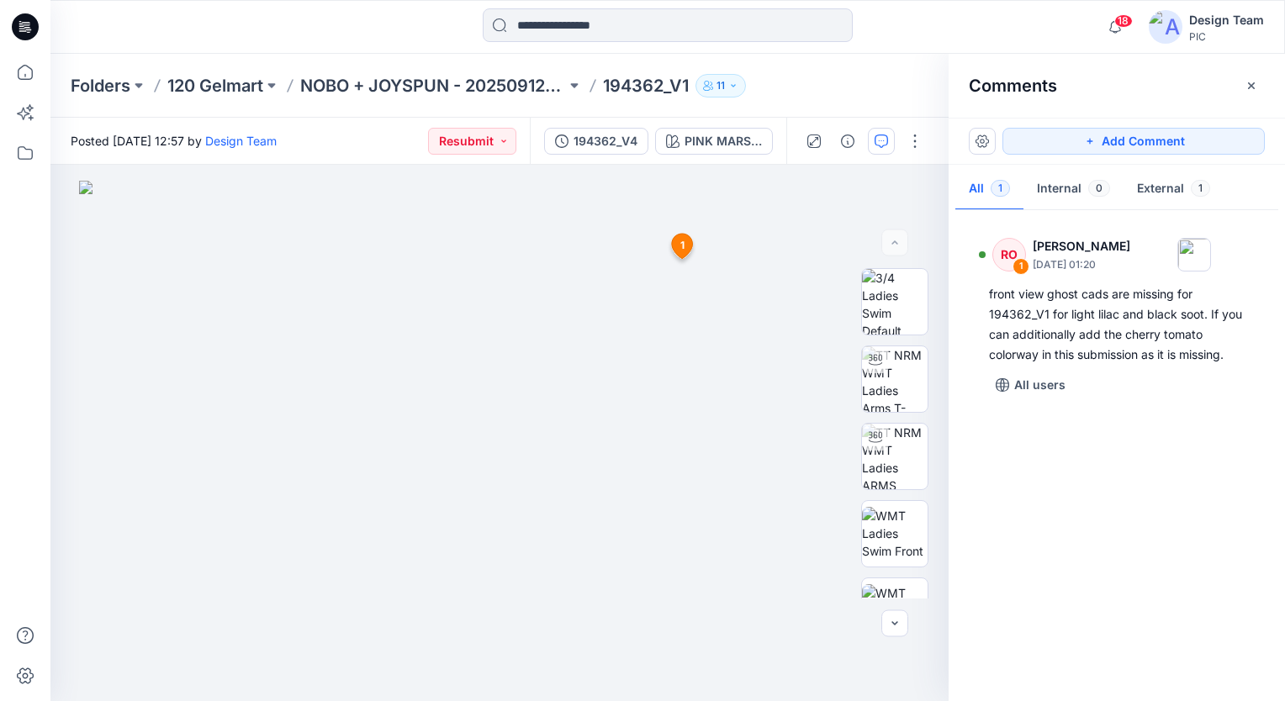
click at [1186, 526] on div "RO 1 Raquel Ortiz October 14, 2025 01:20 front view ghost cads are missing for …" at bounding box center [1116, 451] width 336 height 474
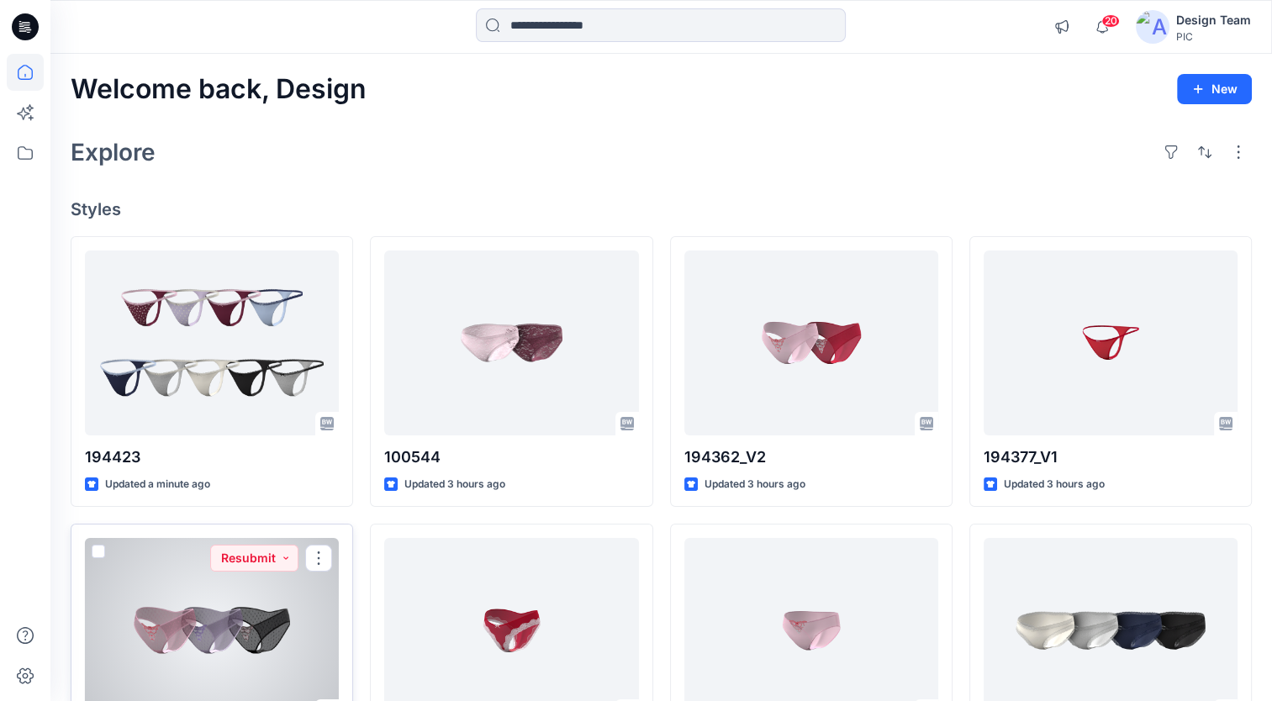
click at [208, 625] on div at bounding box center [212, 630] width 254 height 185
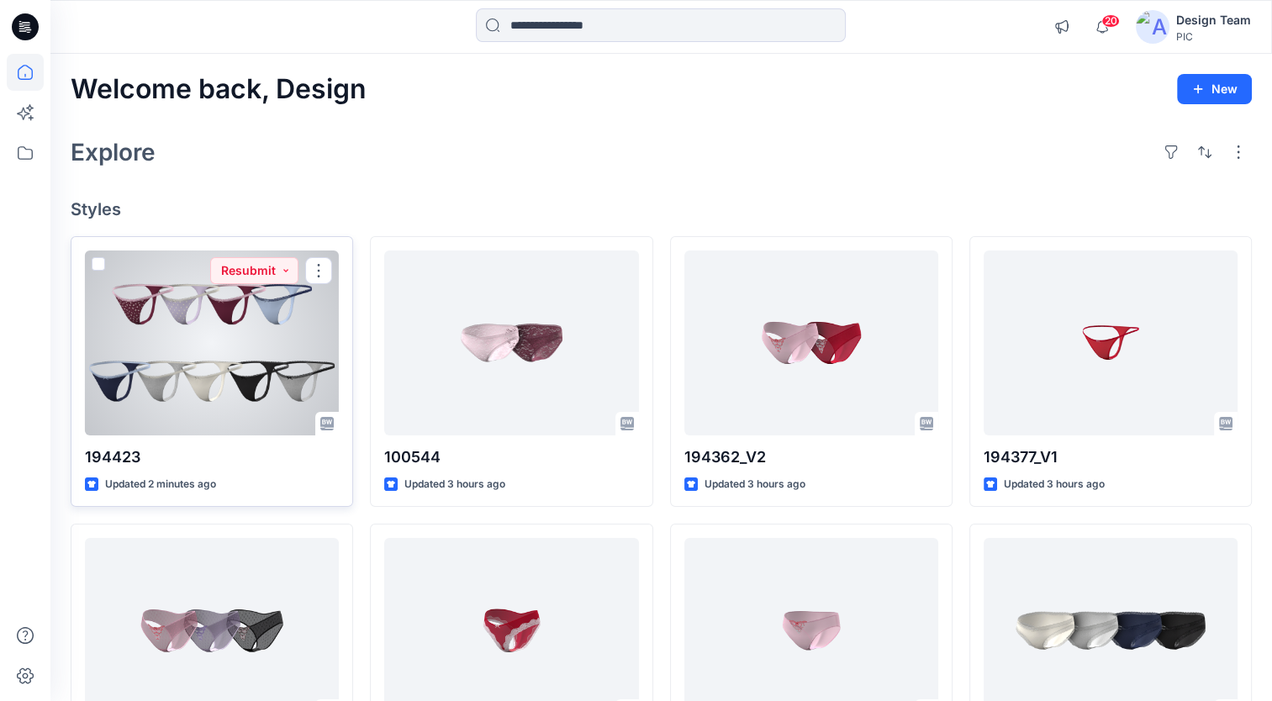
click at [272, 409] on div at bounding box center [212, 343] width 254 height 185
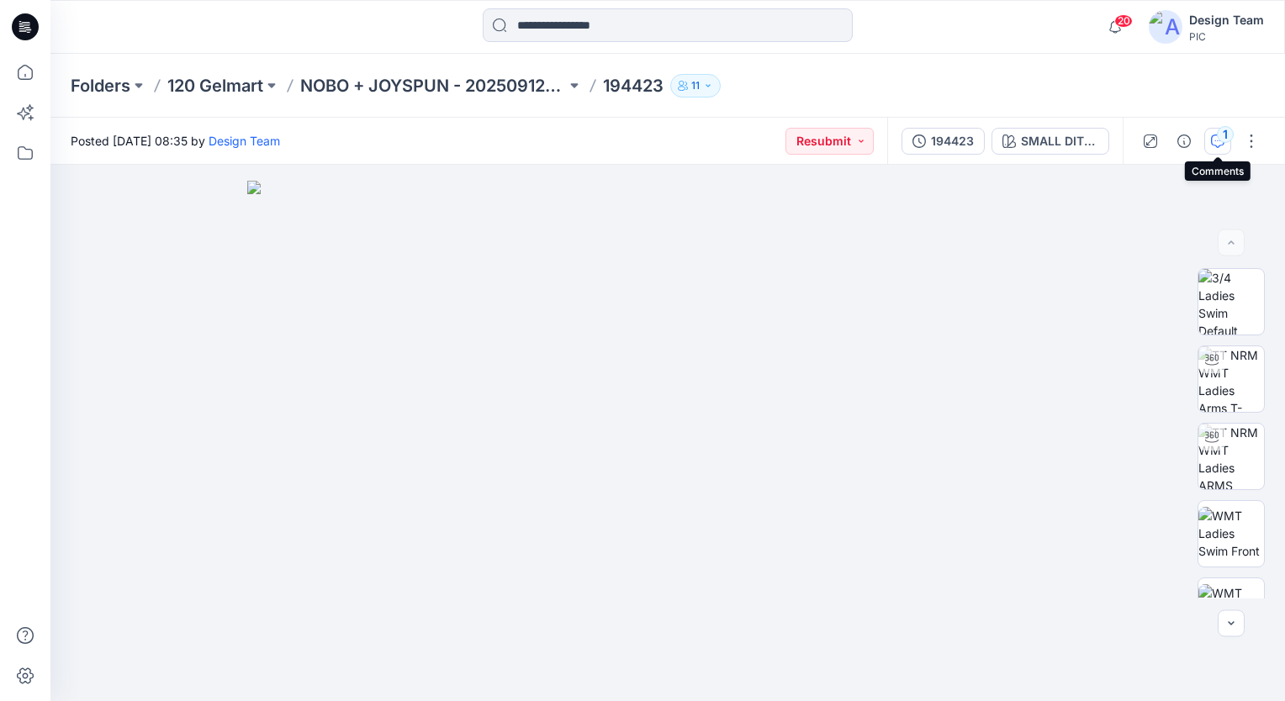
click at [1217, 145] on icon "button" at bounding box center [1217, 141] width 13 height 13
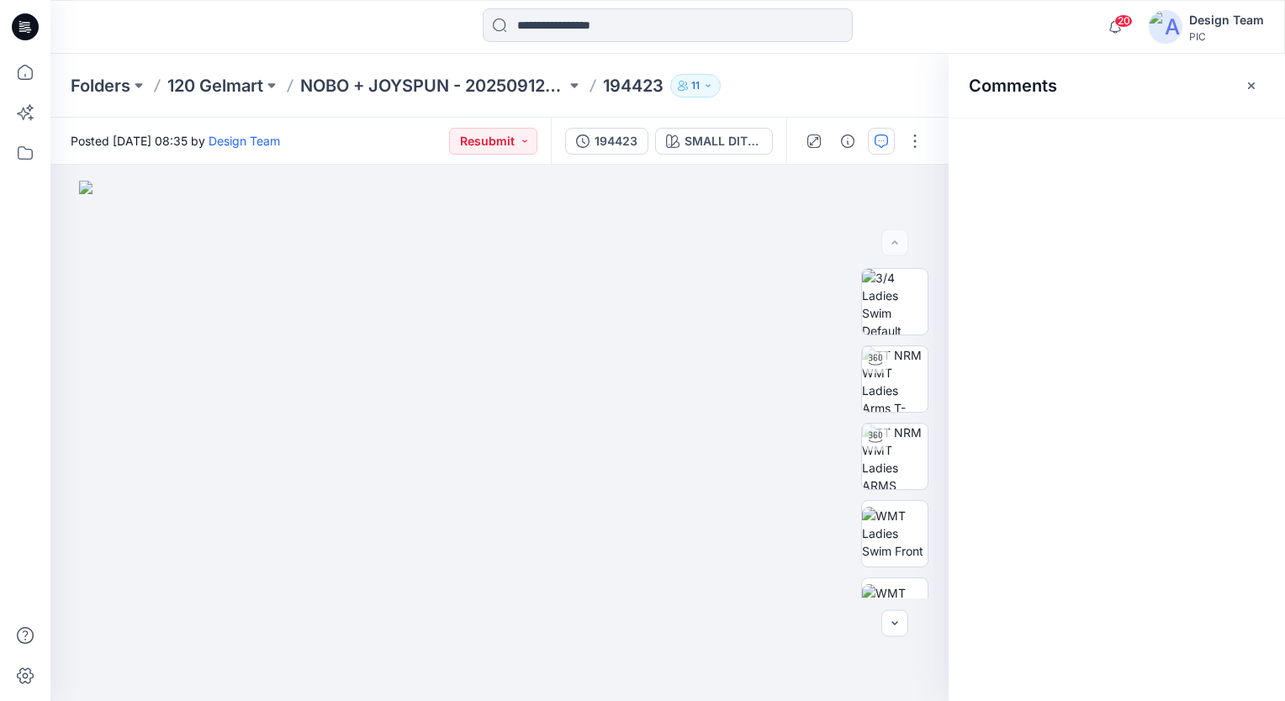
click at [1217, 145] on div "Posted [DATE] 08:35 by Design Team Resubmit 194423 SMALL DITSY_PLUM CANDY BW SM…" at bounding box center [667, 410] width 1234 height 584
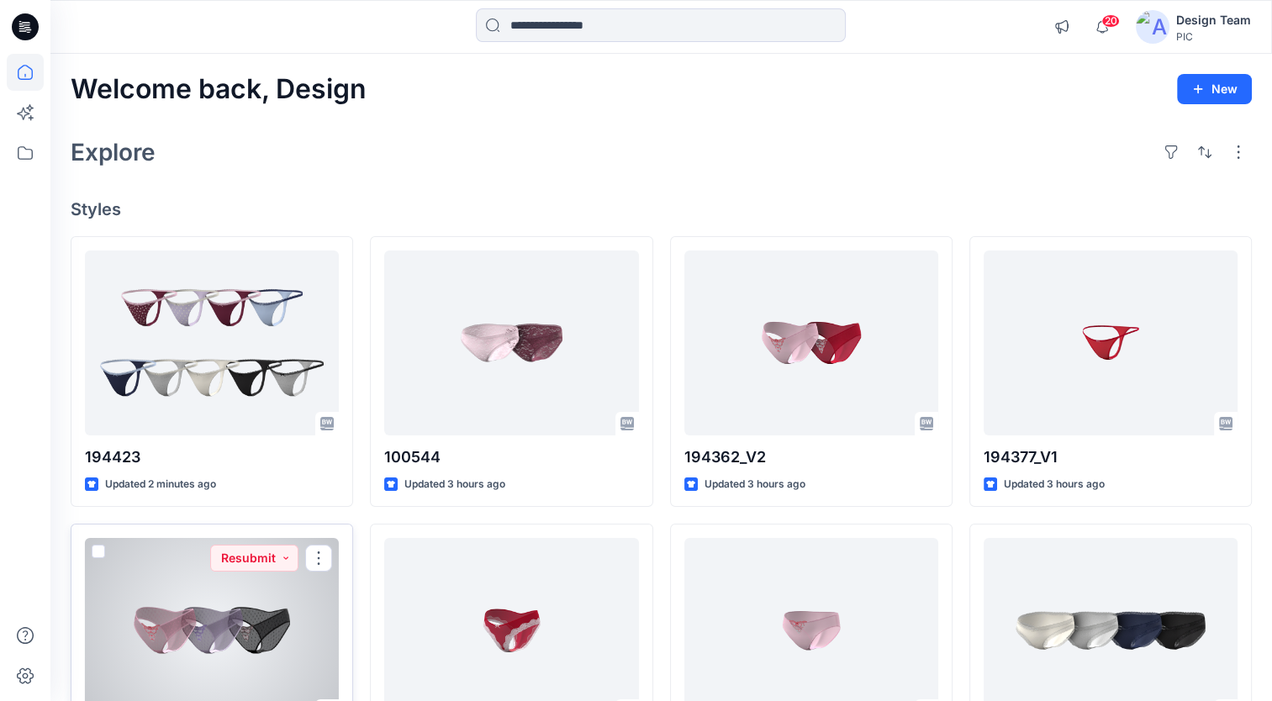
click at [261, 617] on div at bounding box center [212, 630] width 254 height 185
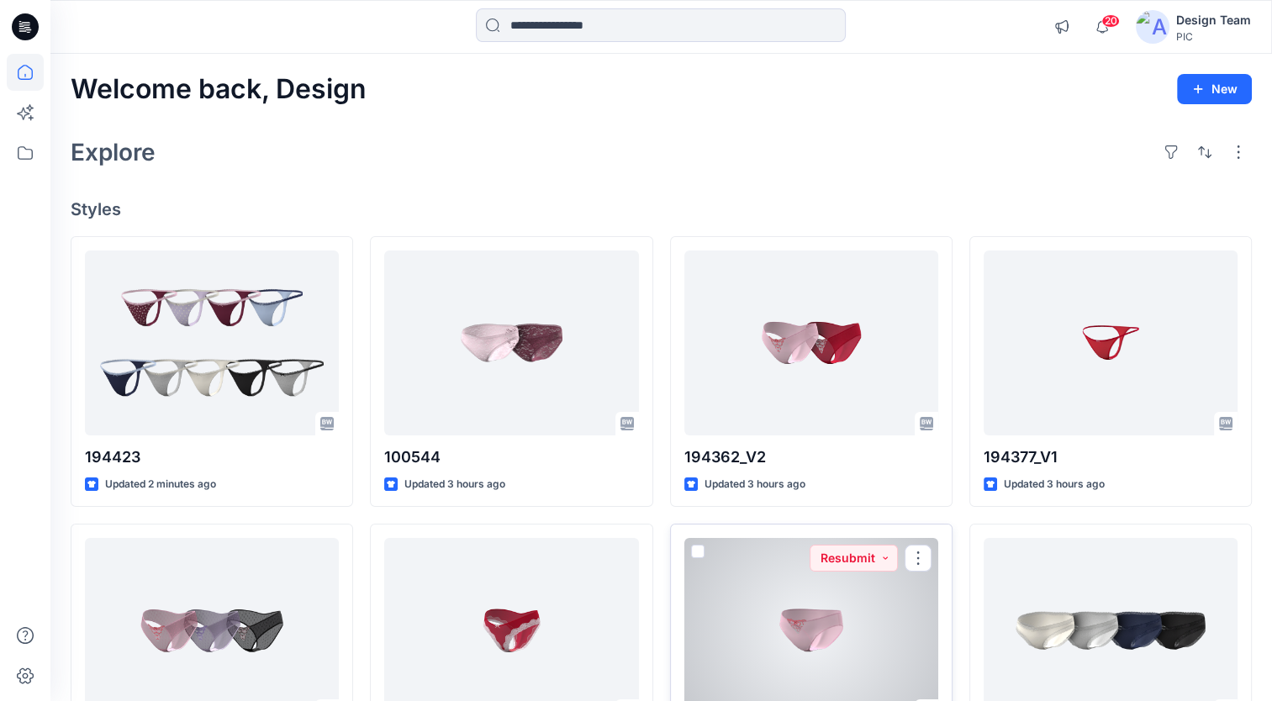
click at [771, 593] on div at bounding box center [811, 630] width 254 height 185
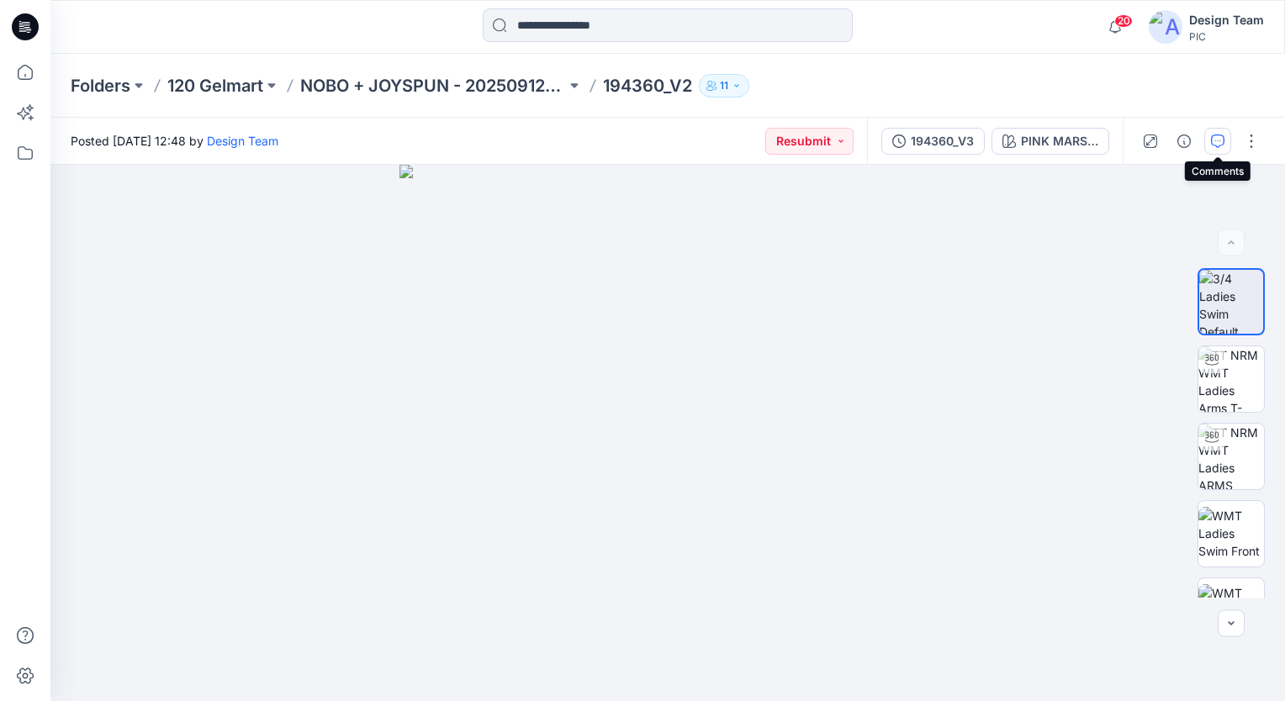
click at [1216, 147] on button "button" at bounding box center [1217, 141] width 27 height 27
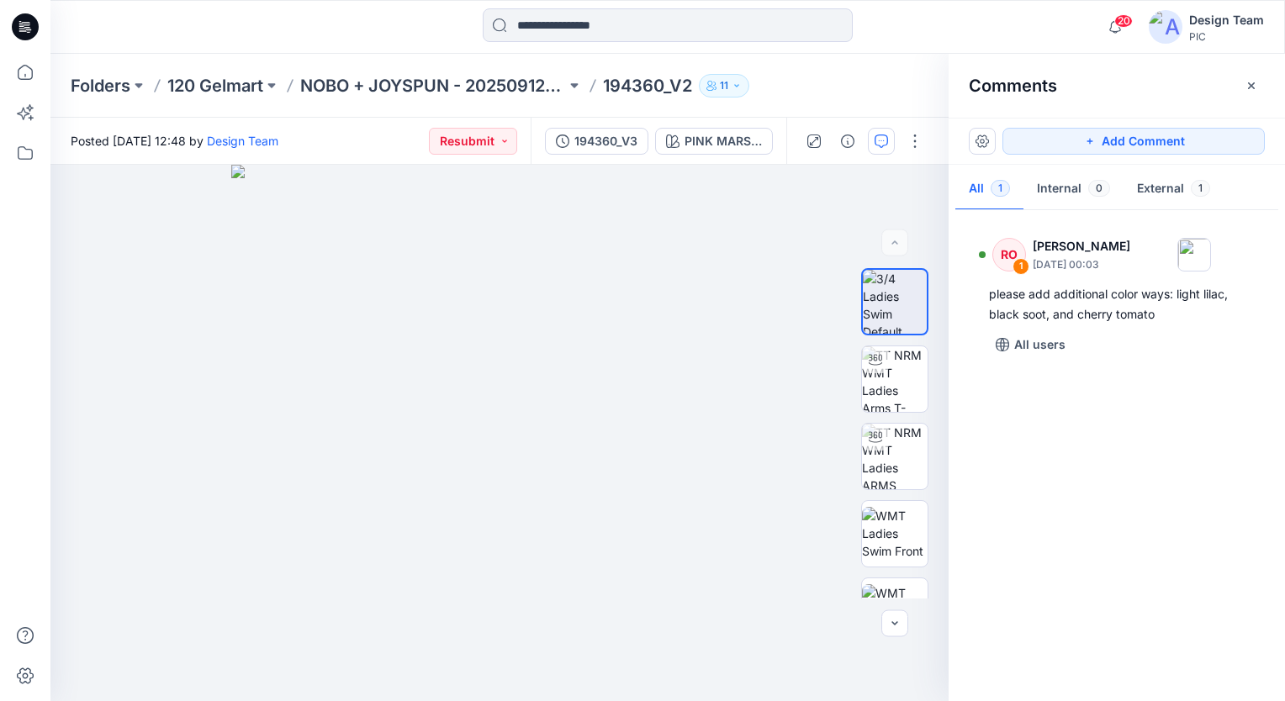
click at [1216, 147] on button "Add Comment" at bounding box center [1133, 141] width 262 height 27
click at [1216, 147] on button "Click on the style to leave a comment" at bounding box center [1133, 141] width 262 height 27
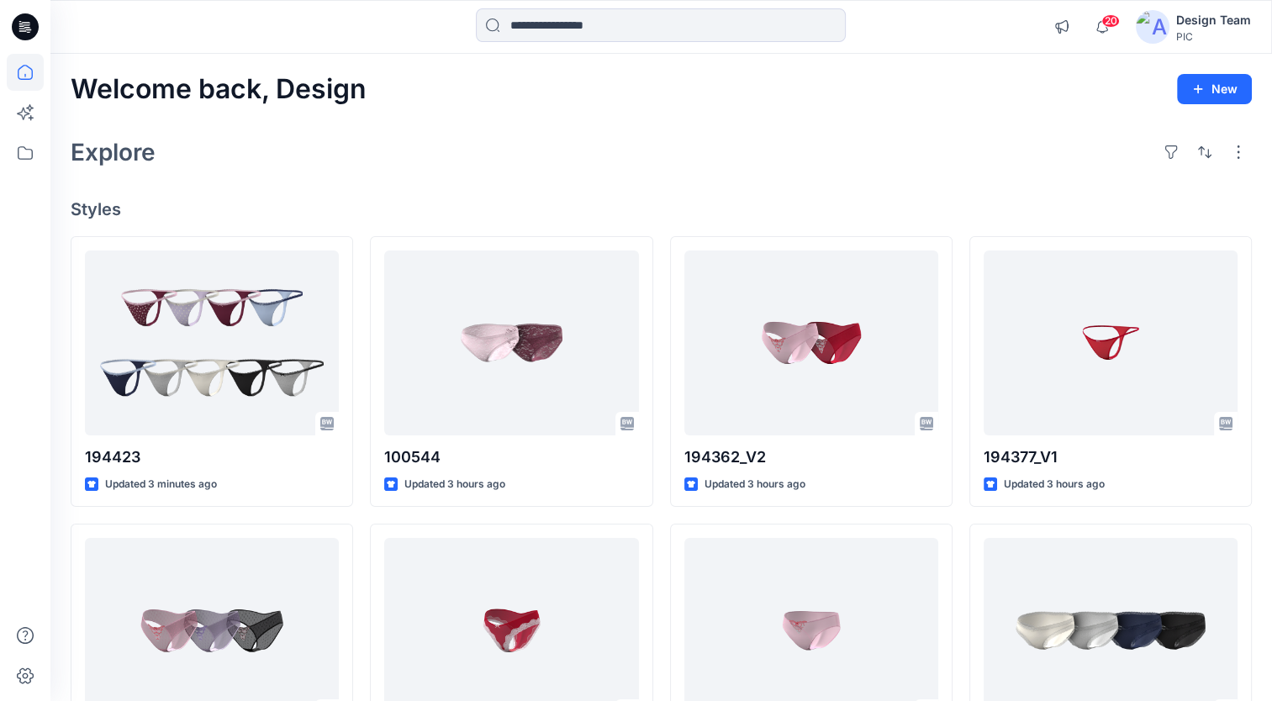
scroll to position [461, 0]
